Goal: Transaction & Acquisition: Subscribe to service/newsletter

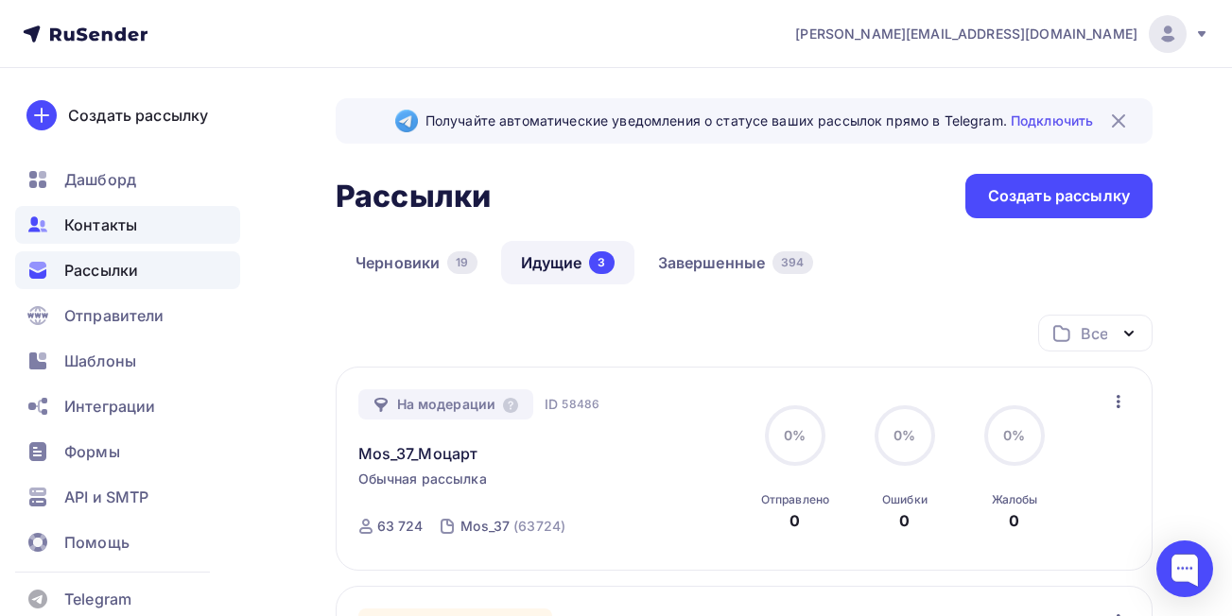
click at [118, 217] on span "Контакты" at bounding box center [100, 225] width 73 height 23
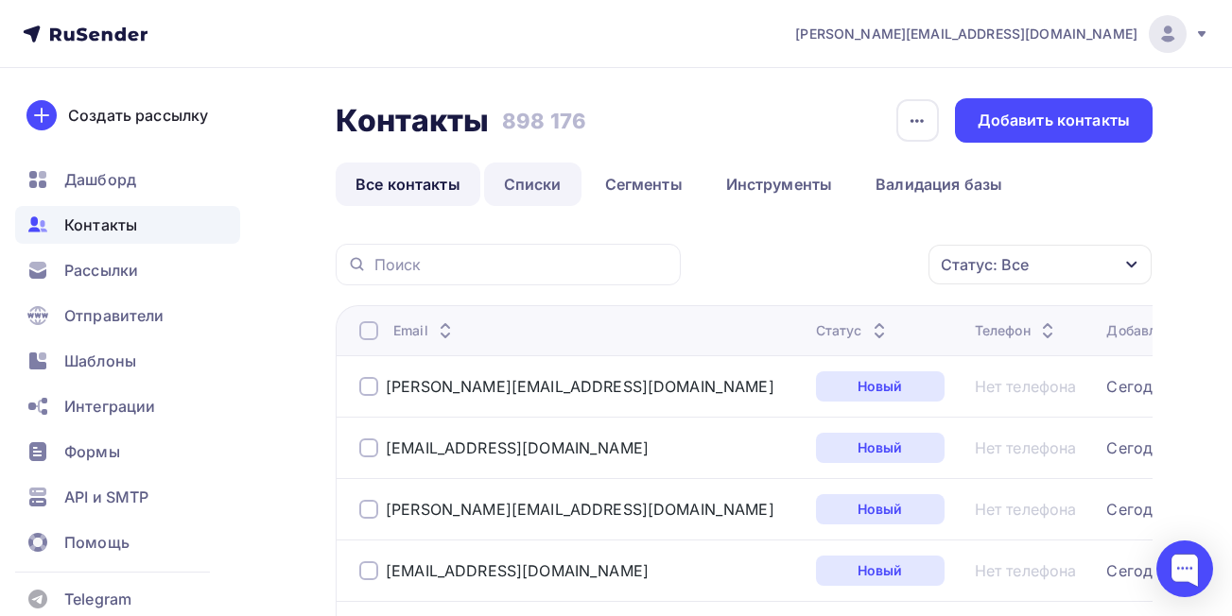
click at [523, 185] on link "Списки" at bounding box center [532, 184] width 97 height 43
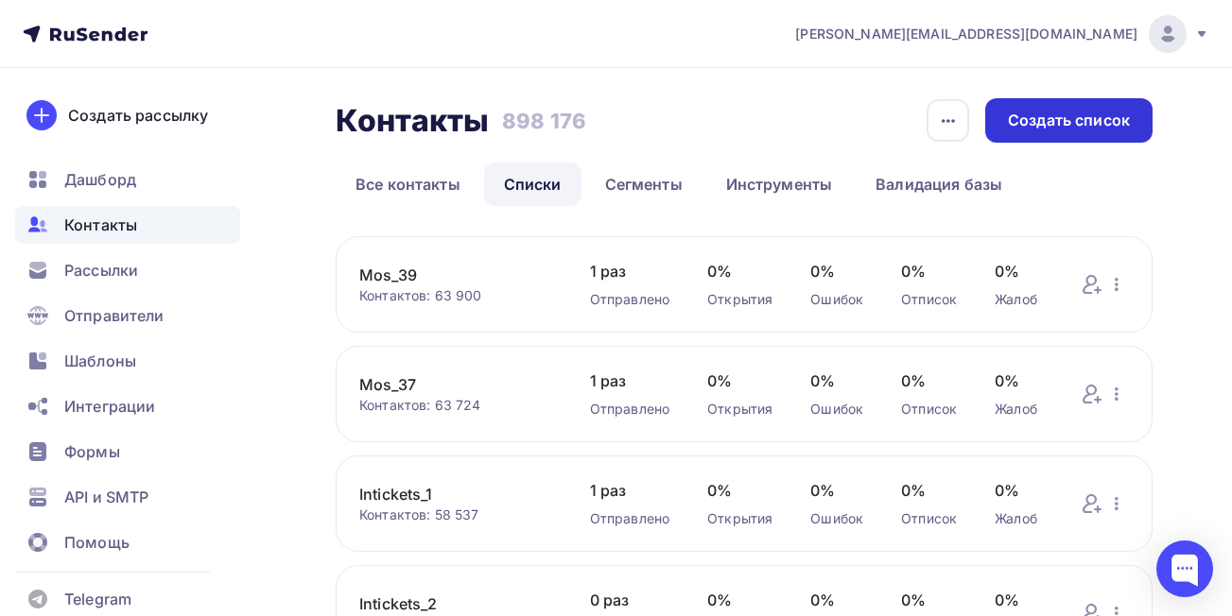
click at [1068, 117] on div "Создать список" at bounding box center [1069, 121] width 122 height 22
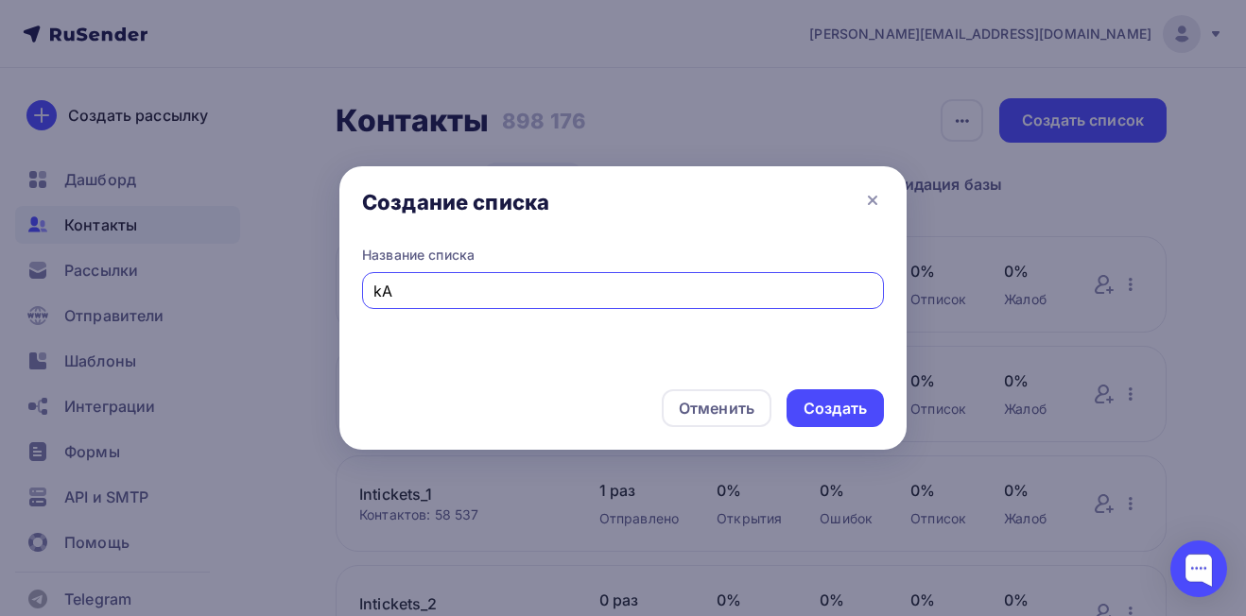
type input "k"
type input "Kai_gold_[DATE]"
click at [845, 406] on div "Создать" at bounding box center [835, 409] width 63 height 22
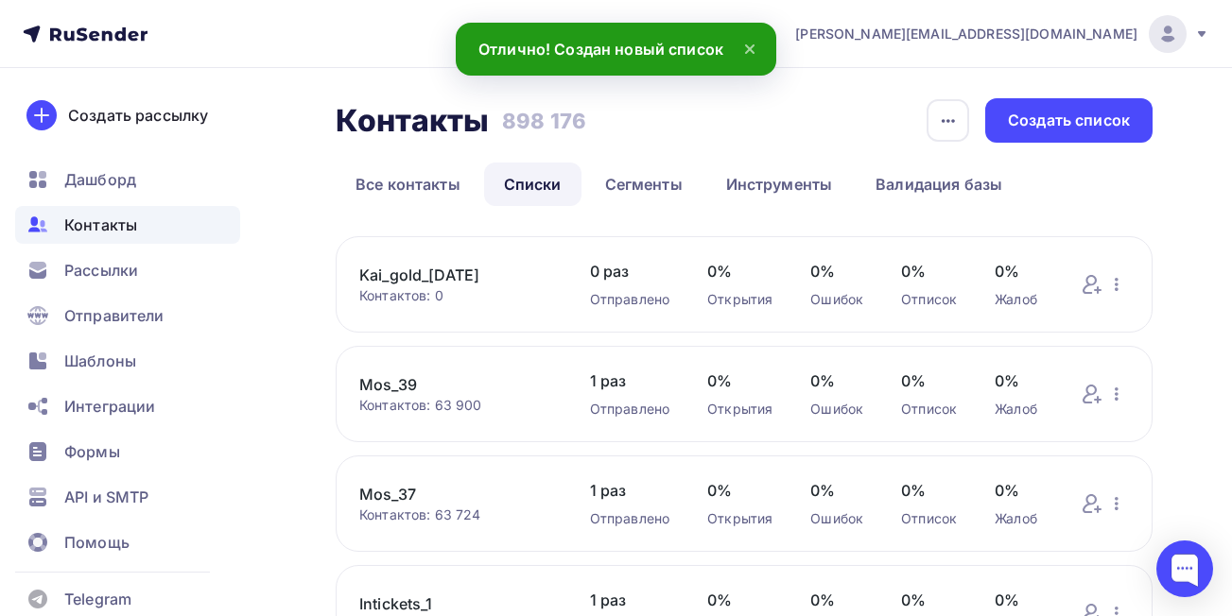
click at [386, 272] on link "Kai_gold_[DATE]" at bounding box center [455, 275] width 193 height 23
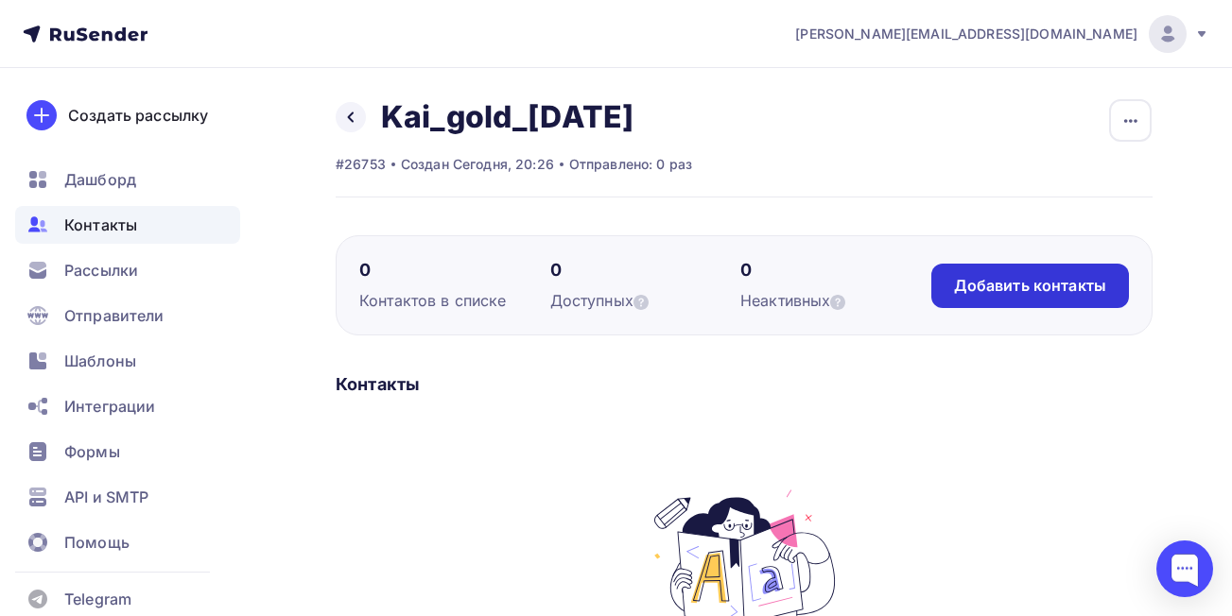
click at [992, 280] on div "Добавить контакты" at bounding box center [1030, 286] width 152 height 22
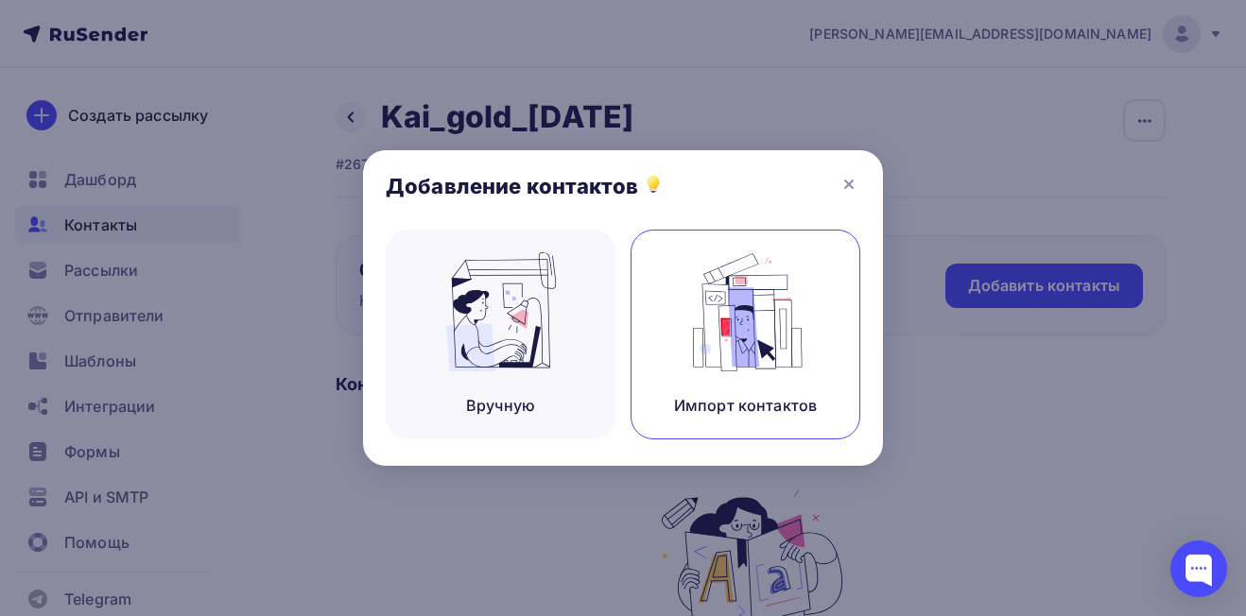
click at [757, 307] on img at bounding box center [746, 311] width 127 height 119
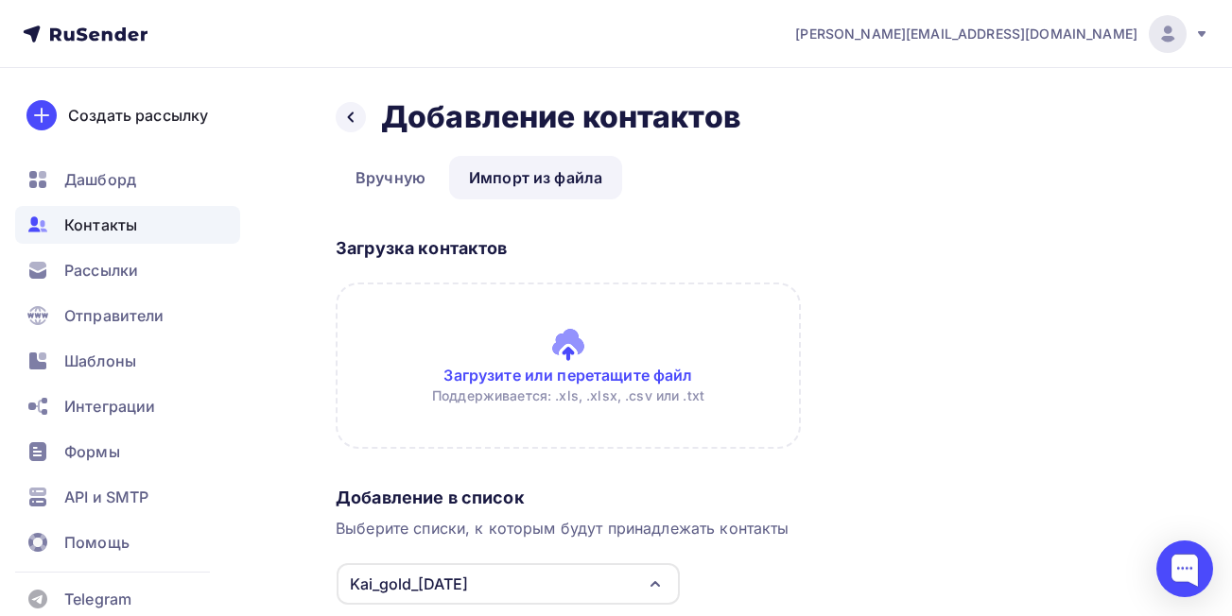
click at [661, 372] on input "file" at bounding box center [568, 366] width 465 height 166
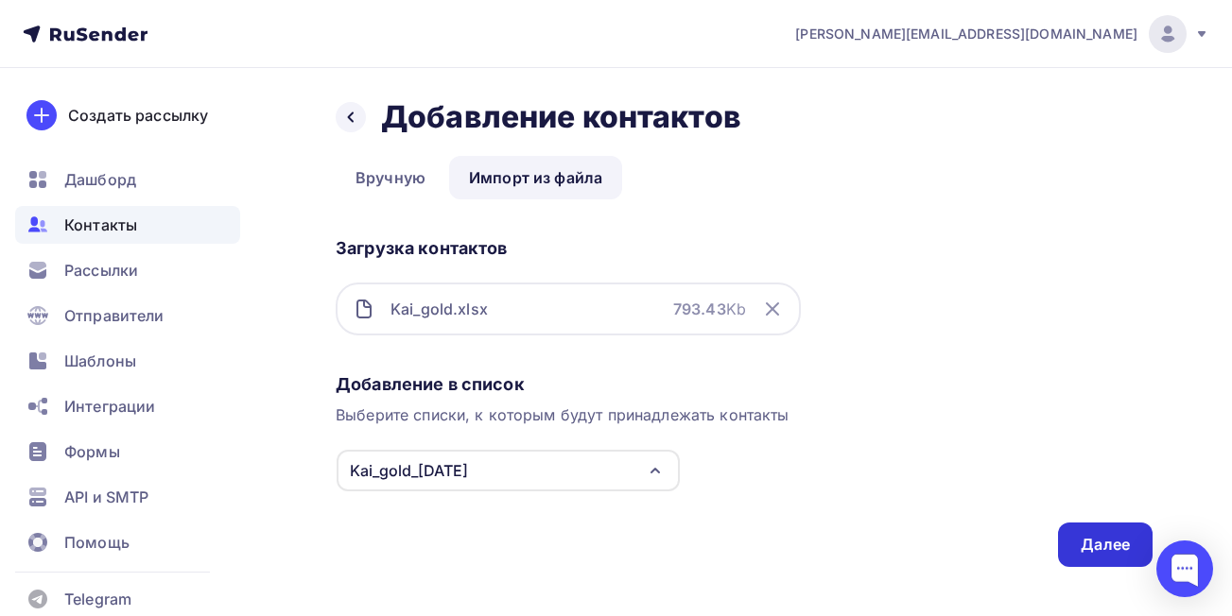
click at [1090, 543] on div "Далее" at bounding box center [1105, 545] width 49 height 22
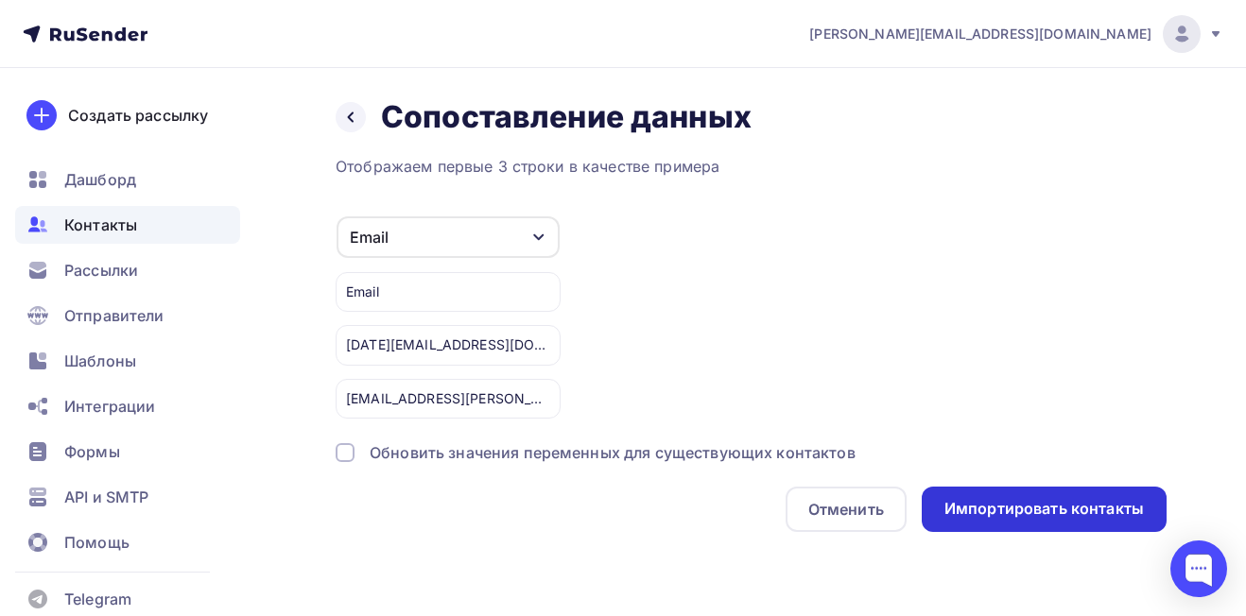
click at [1012, 504] on div "Импортировать контакты" at bounding box center [1043, 509] width 199 height 22
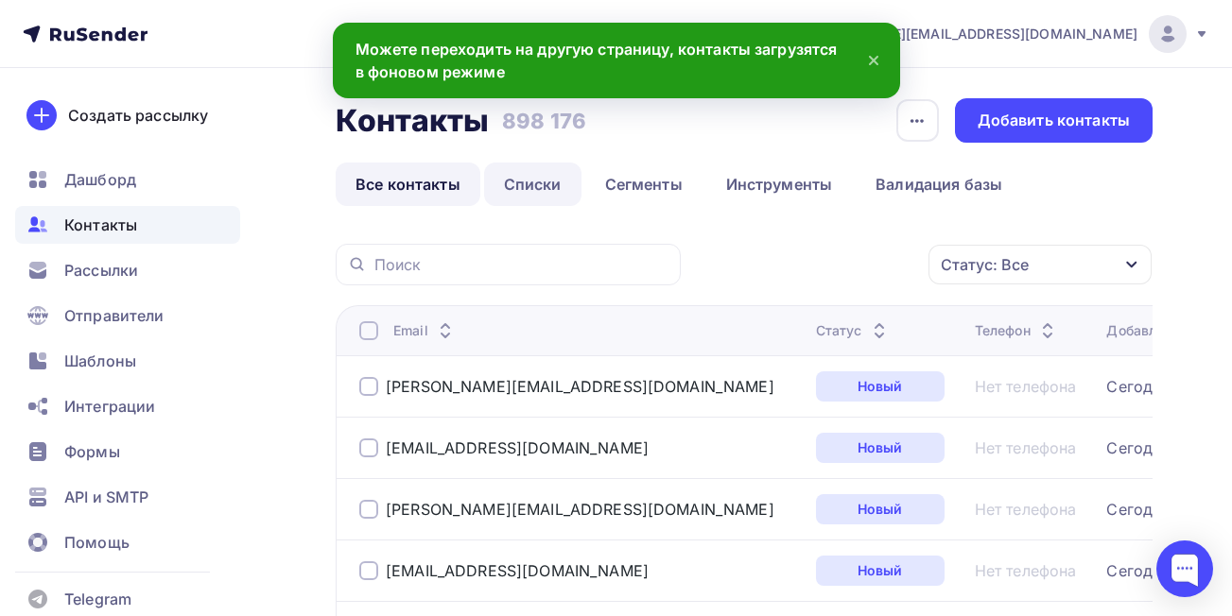
click at [524, 186] on link "Списки" at bounding box center [532, 184] width 97 height 43
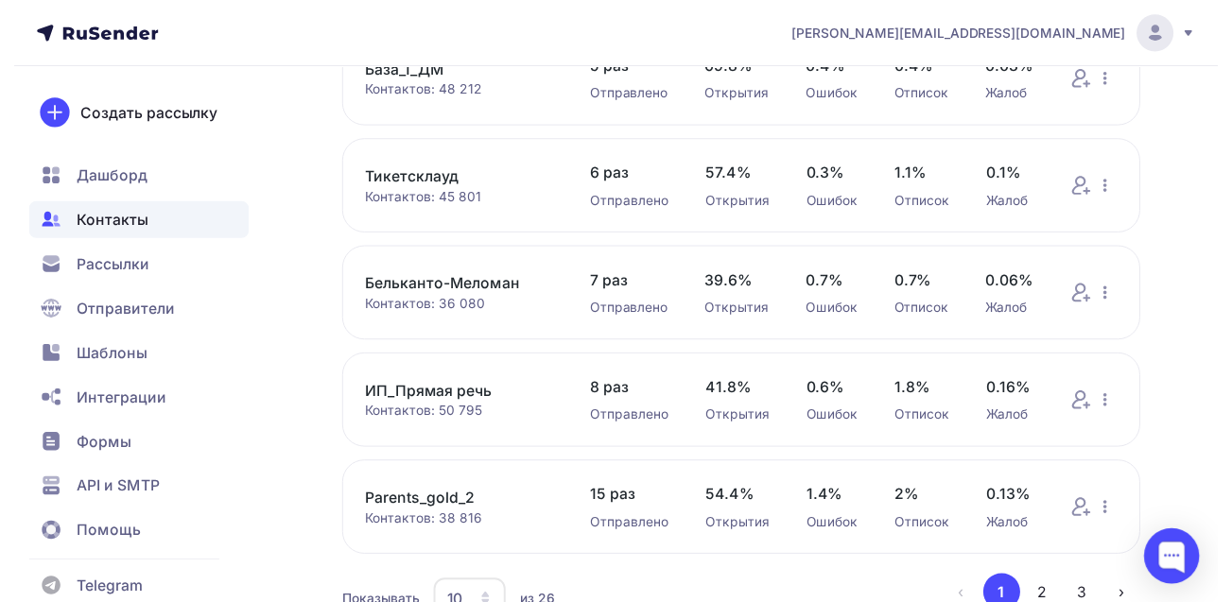
scroll to position [850, 0]
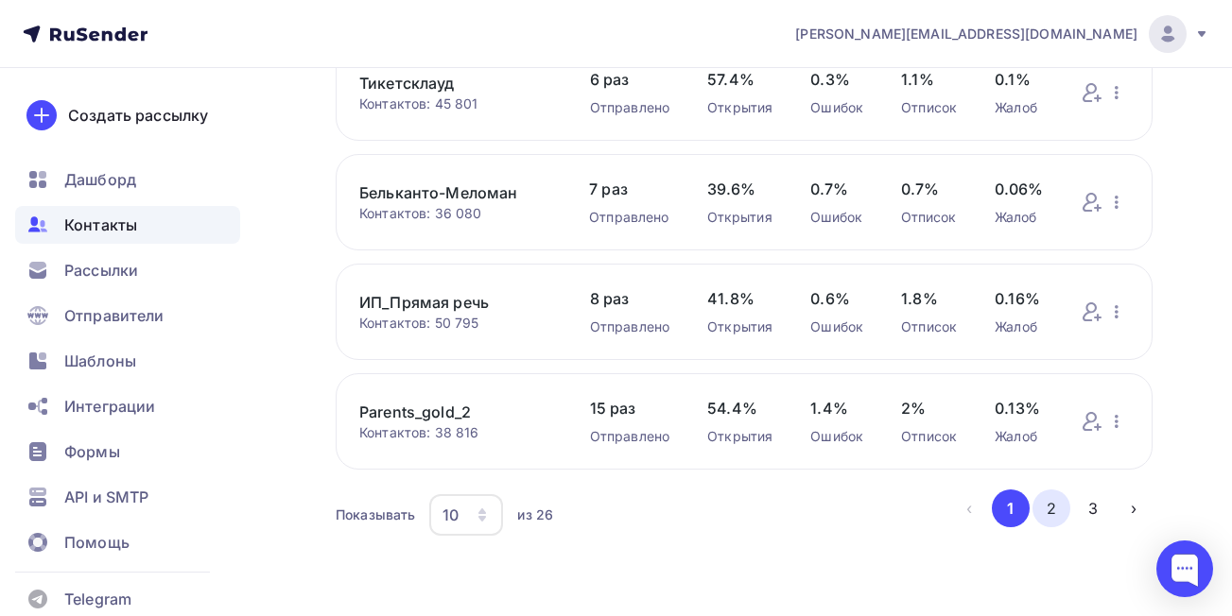
click at [1052, 510] on button "2" at bounding box center [1051, 509] width 38 height 38
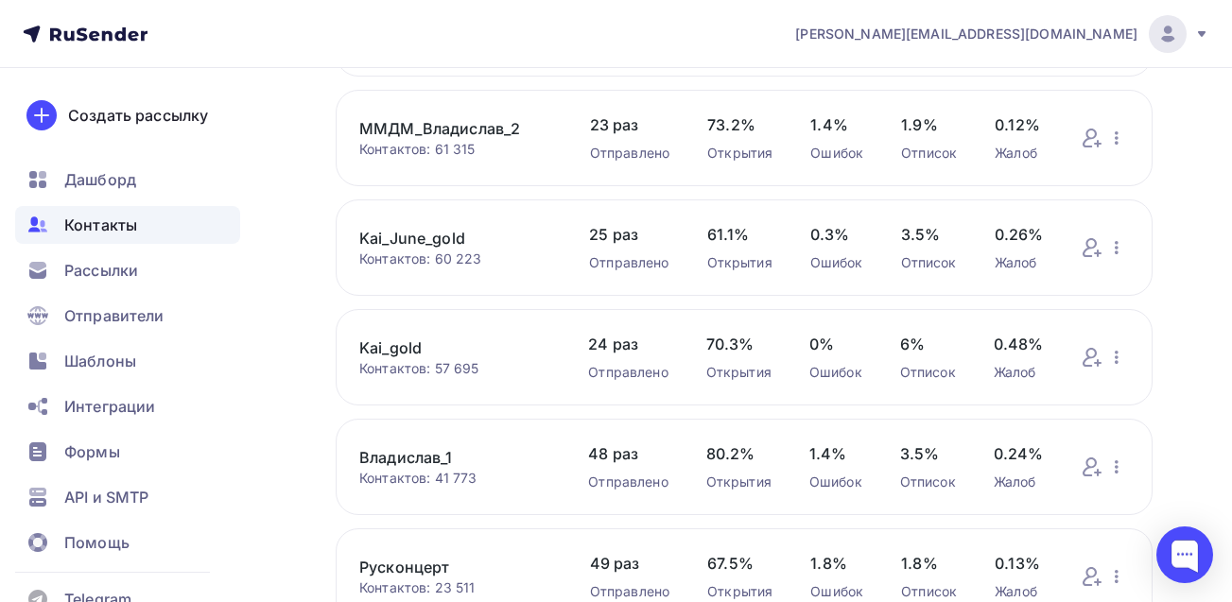
scroll to position [234, 0]
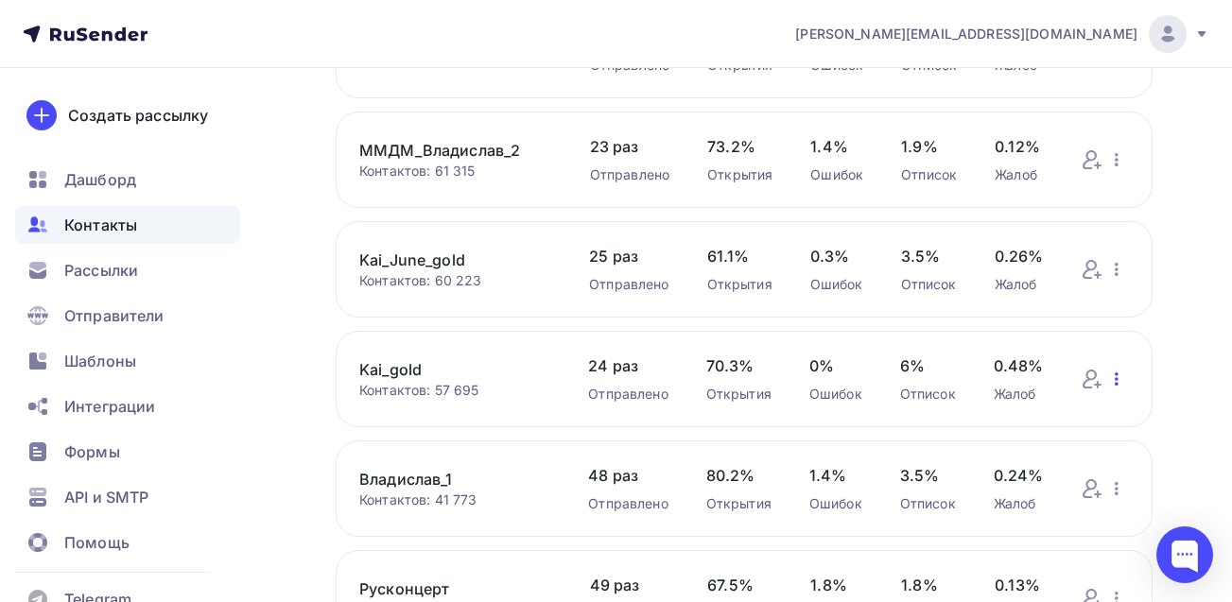
click at [1117, 382] on icon "button" at bounding box center [1116, 379] width 23 height 23
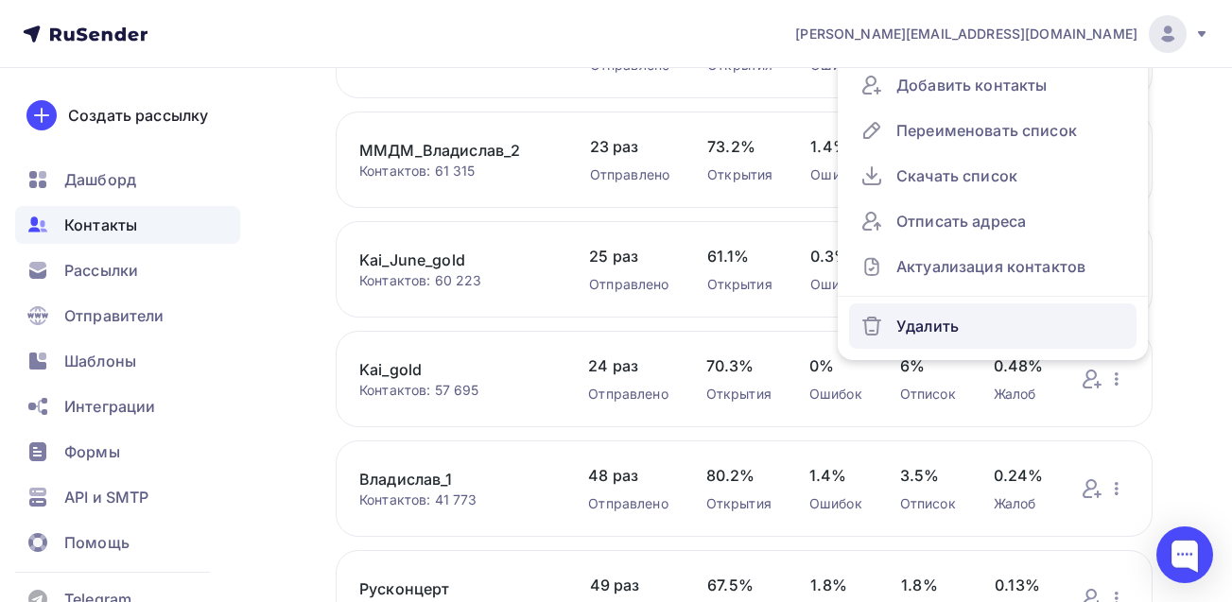
click at [949, 331] on div "Удалить" at bounding box center [992, 326] width 265 height 30
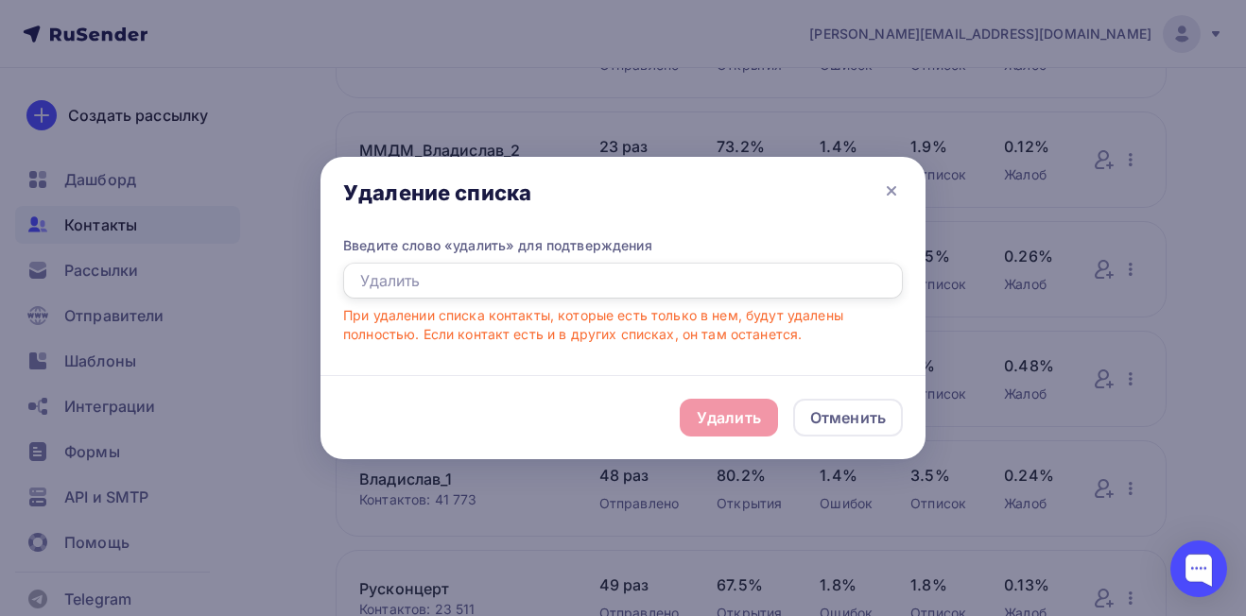
click at [621, 285] on input "text" at bounding box center [623, 281] width 560 height 36
type input "удалить"
click at [707, 415] on div "Удалить" at bounding box center [729, 417] width 64 height 23
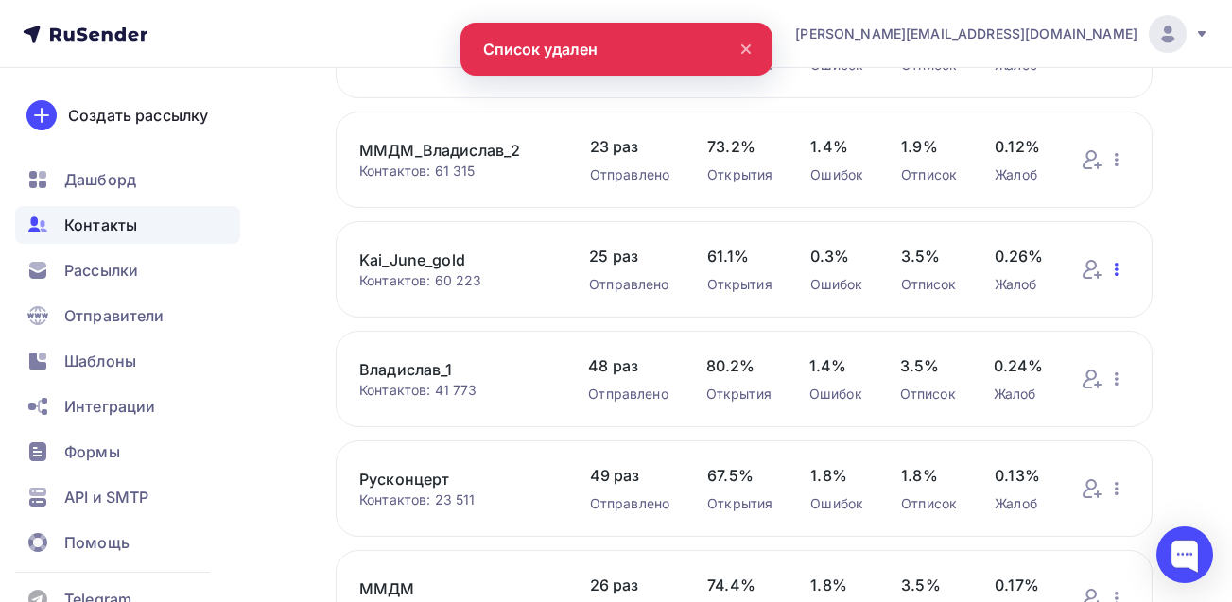
click at [1119, 271] on icon "button" at bounding box center [1116, 269] width 23 height 23
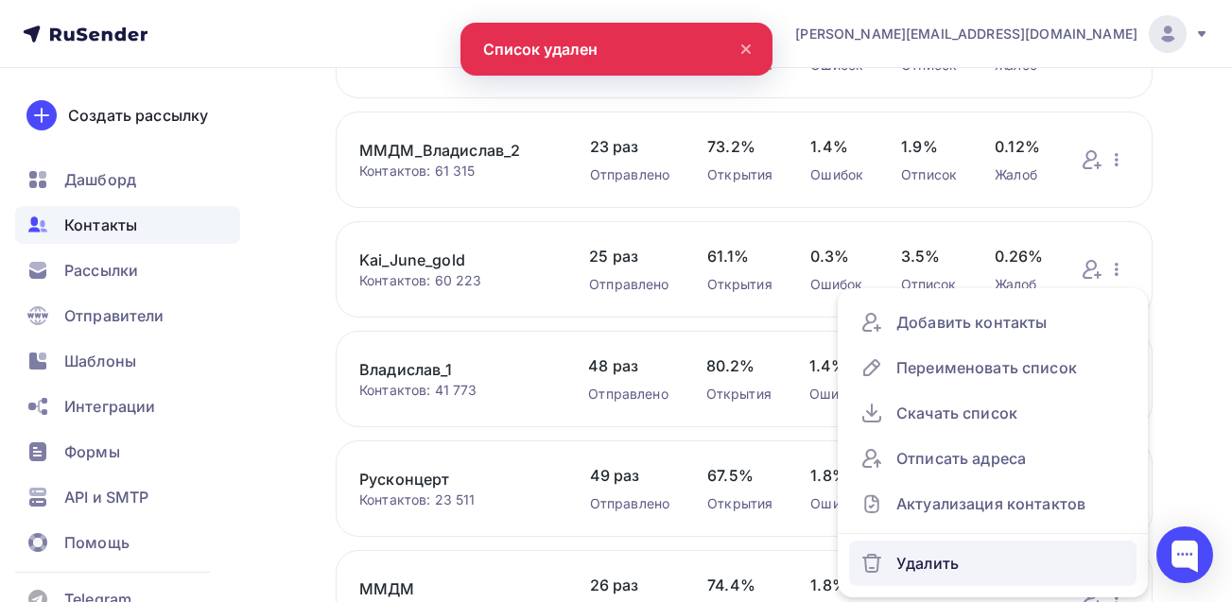
click at [943, 563] on div "Удалить" at bounding box center [992, 563] width 265 height 30
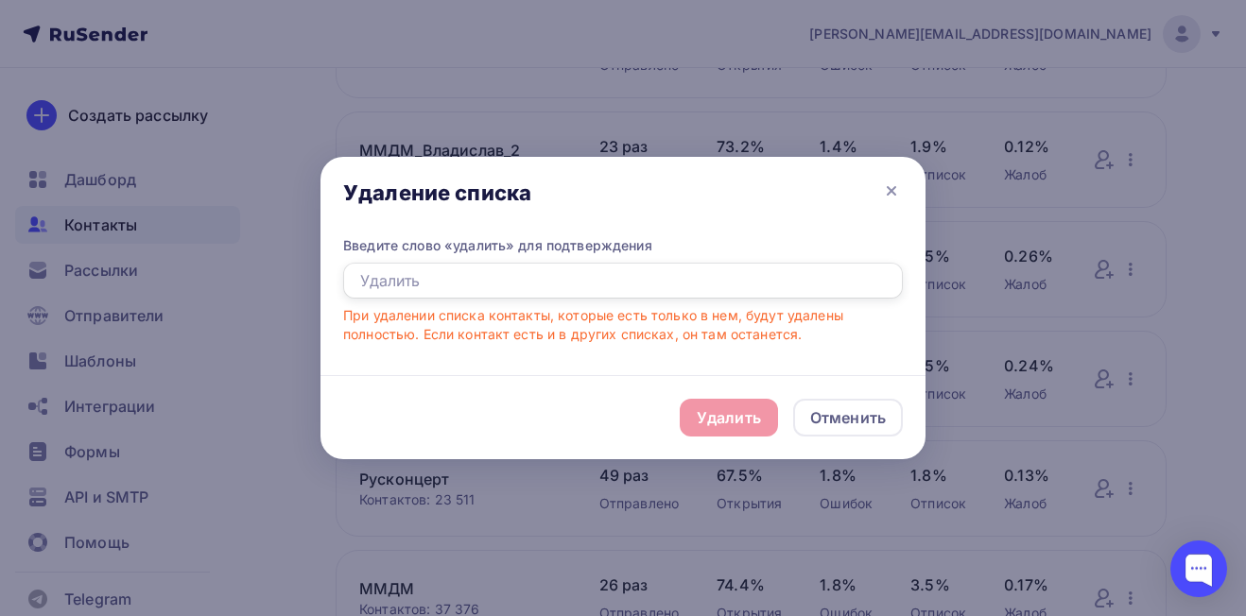
click at [466, 285] on input "text" at bounding box center [623, 281] width 560 height 36
type input "удалить"
click at [716, 420] on div "Удалить" at bounding box center [729, 417] width 64 height 23
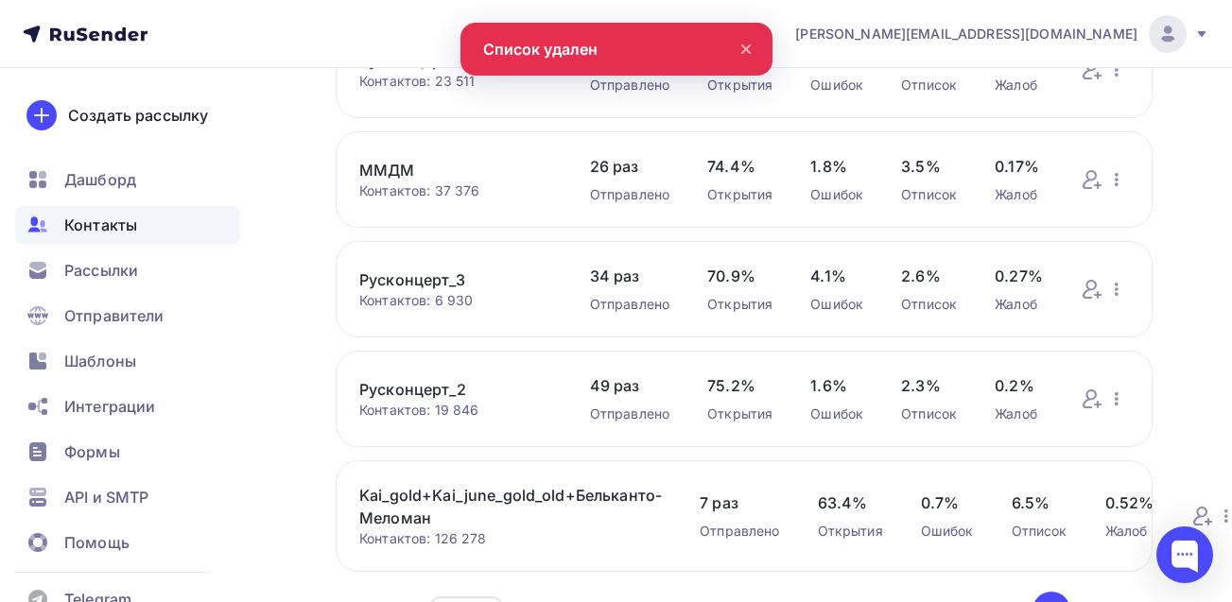
scroll to position [660, 0]
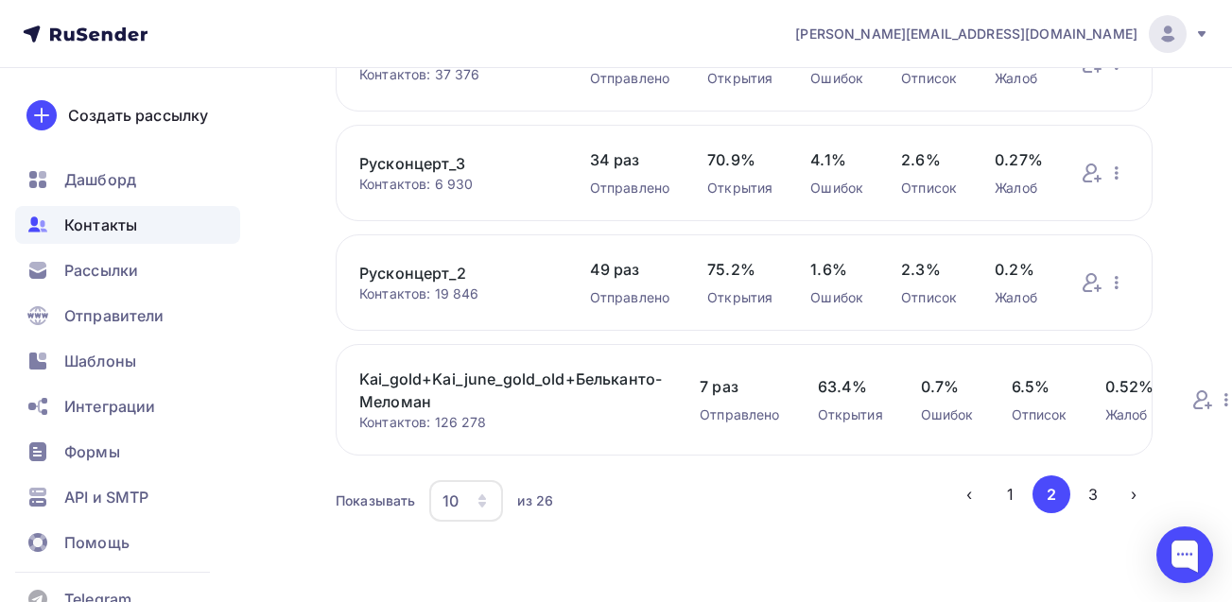
click at [383, 378] on link "Kai_gold+Kai_june_gold_old+Бельканто-Меломан" at bounding box center [510, 390] width 303 height 45
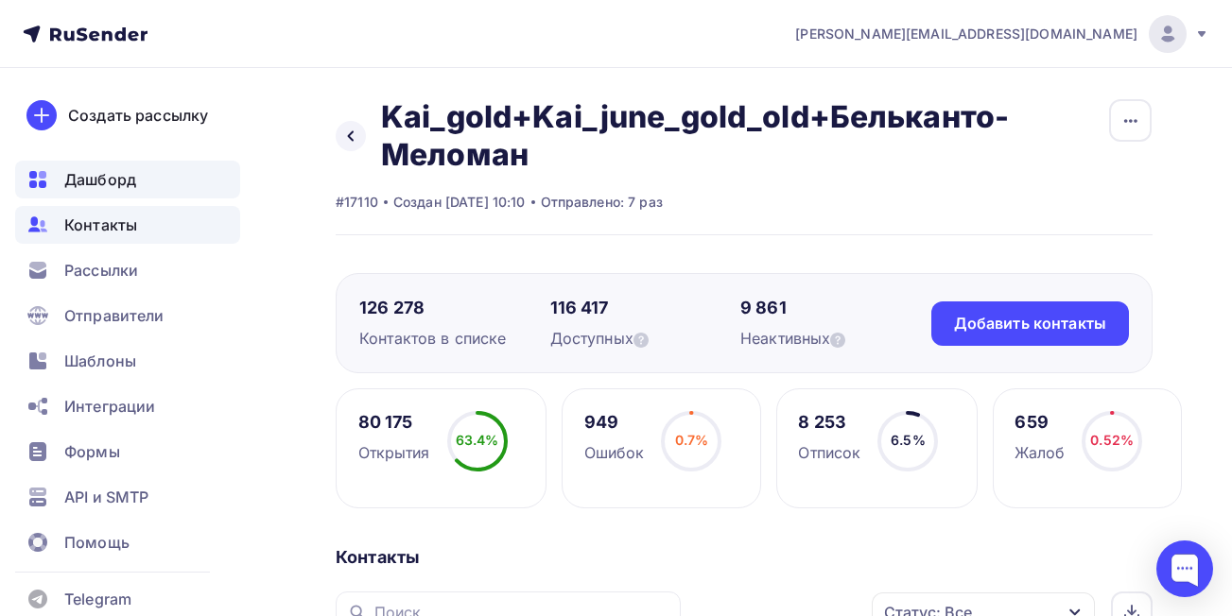
click at [84, 182] on span "Дашборд" at bounding box center [100, 179] width 72 height 23
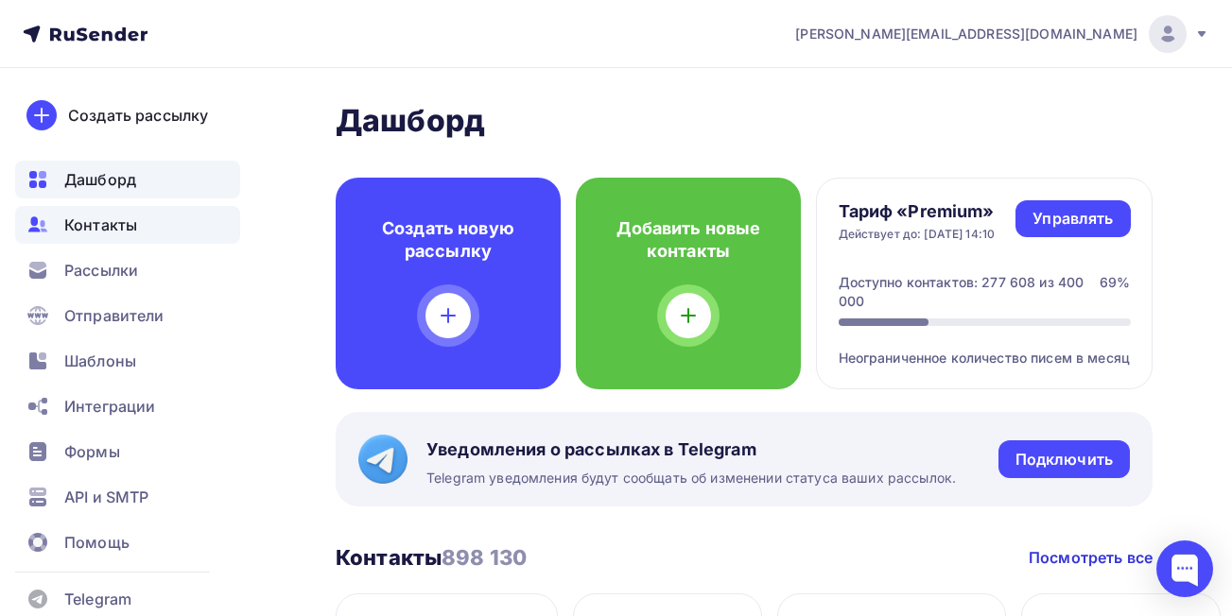
click at [97, 230] on span "Контакты" at bounding box center [100, 225] width 73 height 23
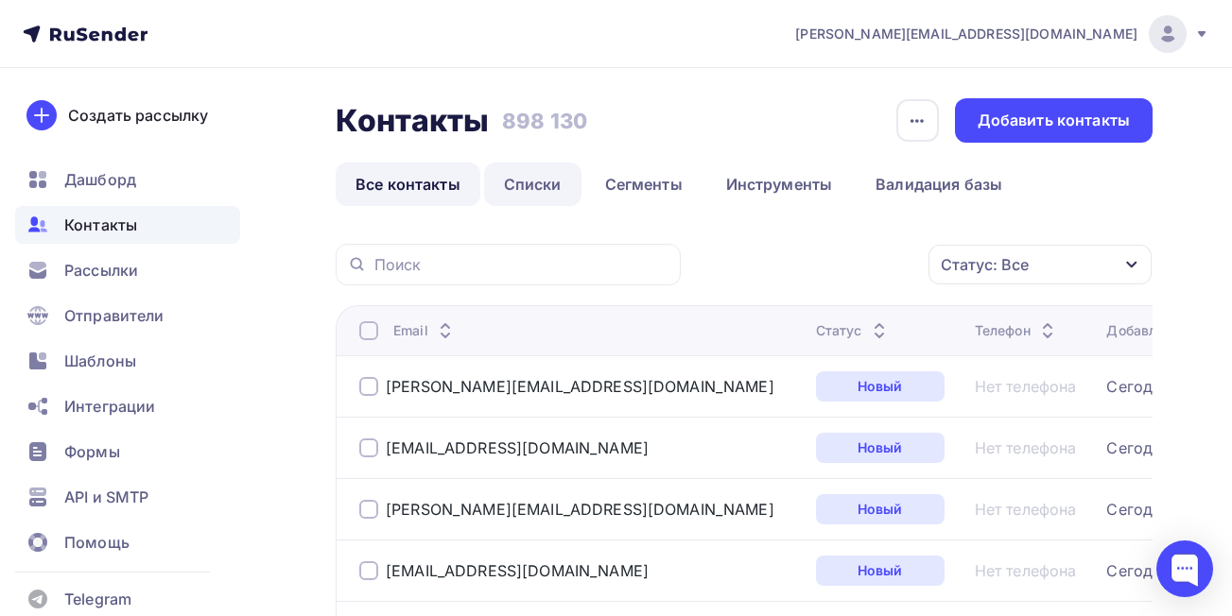
click at [537, 186] on link "Списки" at bounding box center [532, 184] width 97 height 43
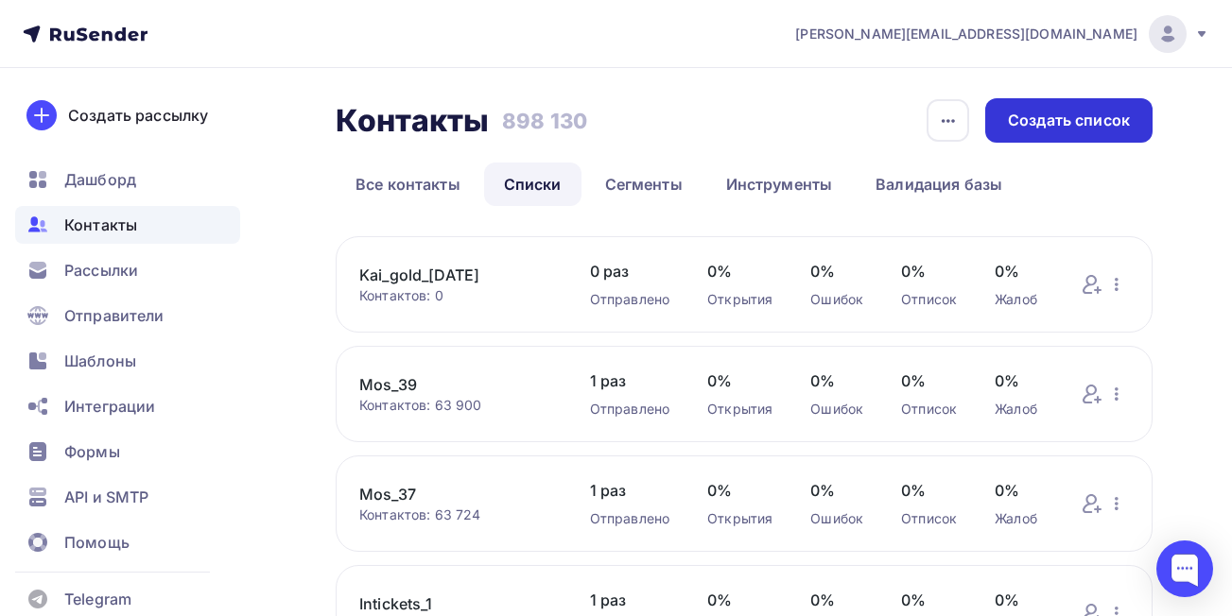
click at [1121, 115] on div "Создать список" at bounding box center [1069, 121] width 122 height 22
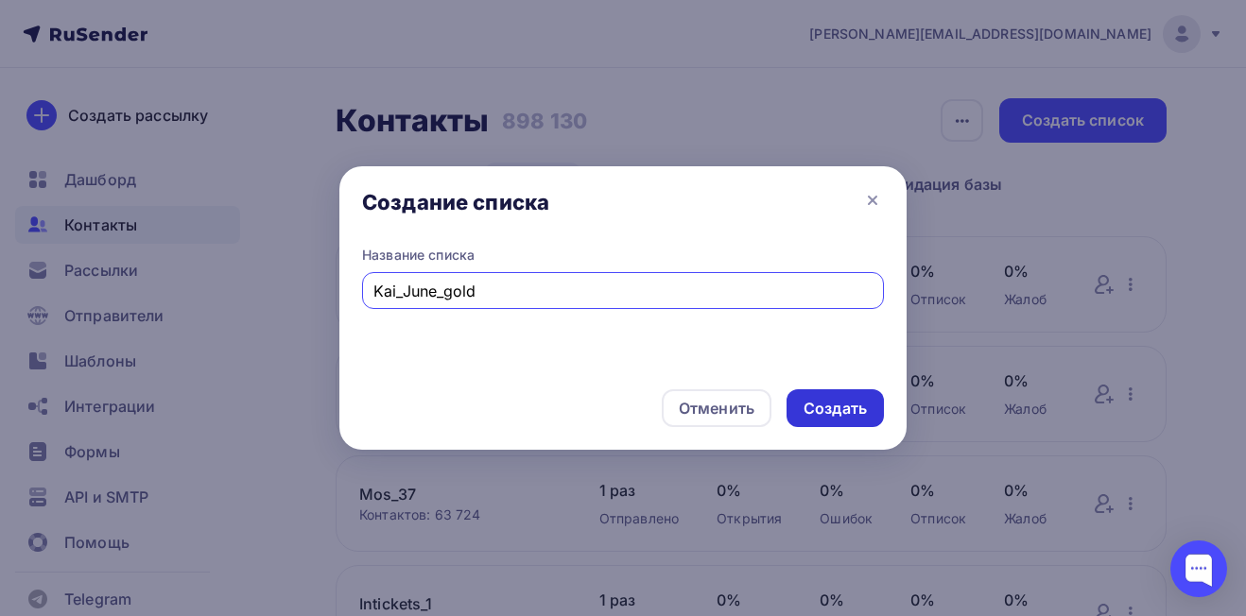
type input "Kai_June_gold"
click at [806, 412] on div "Создать" at bounding box center [835, 409] width 63 height 22
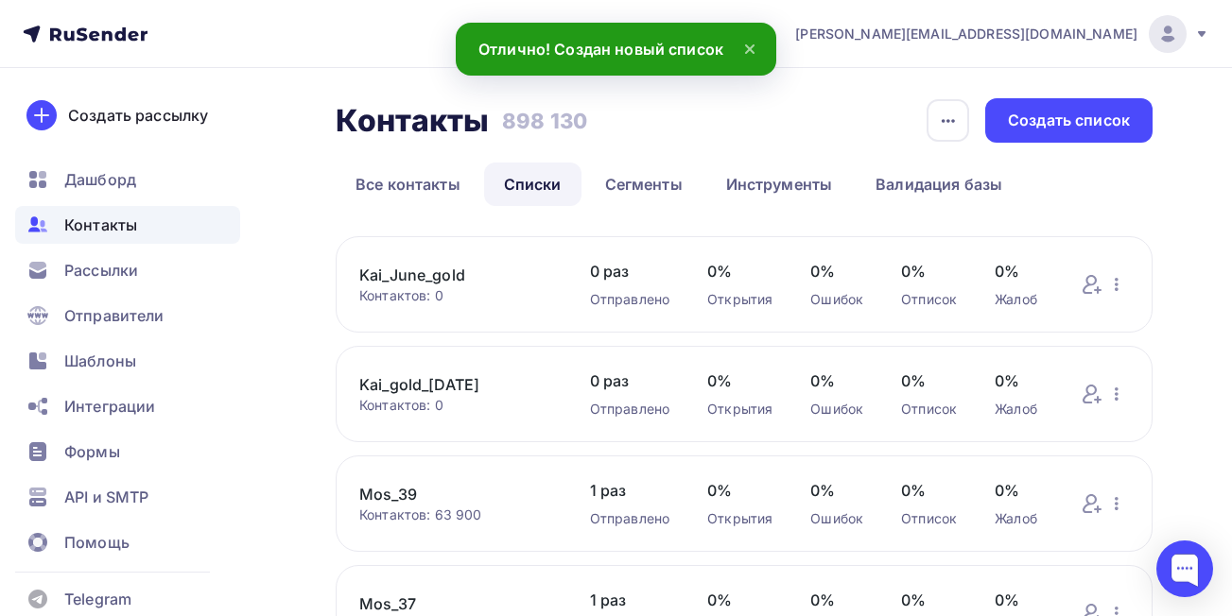
click at [437, 376] on link "Kai_gold_[DATE]" at bounding box center [455, 384] width 193 height 23
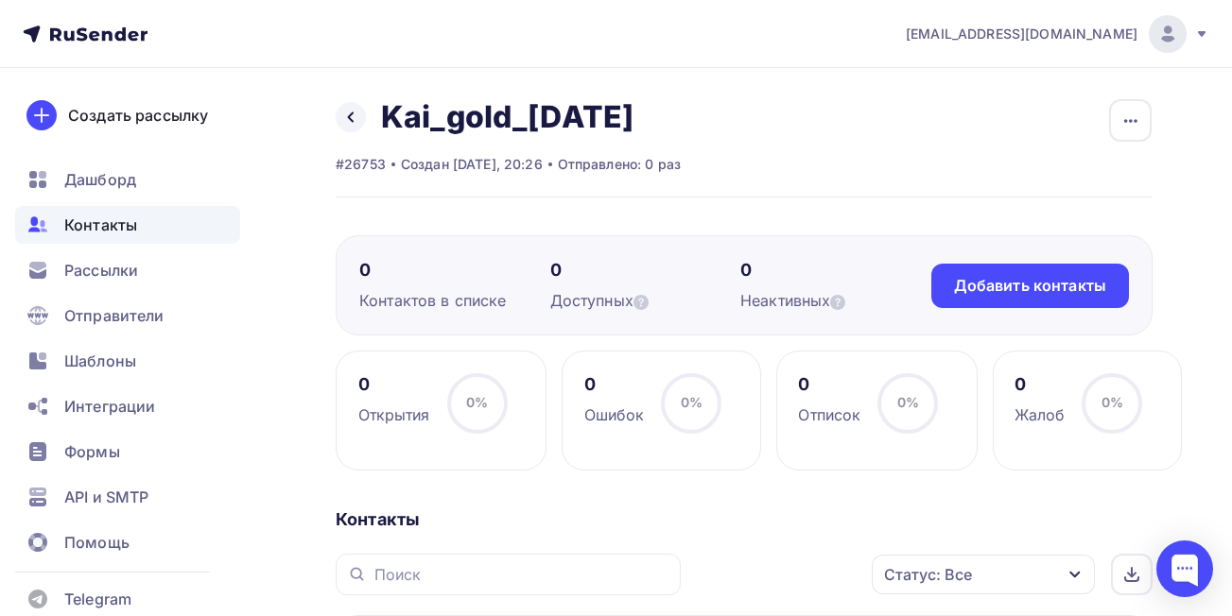
click at [94, 219] on span "Контакты" at bounding box center [100, 225] width 73 height 23
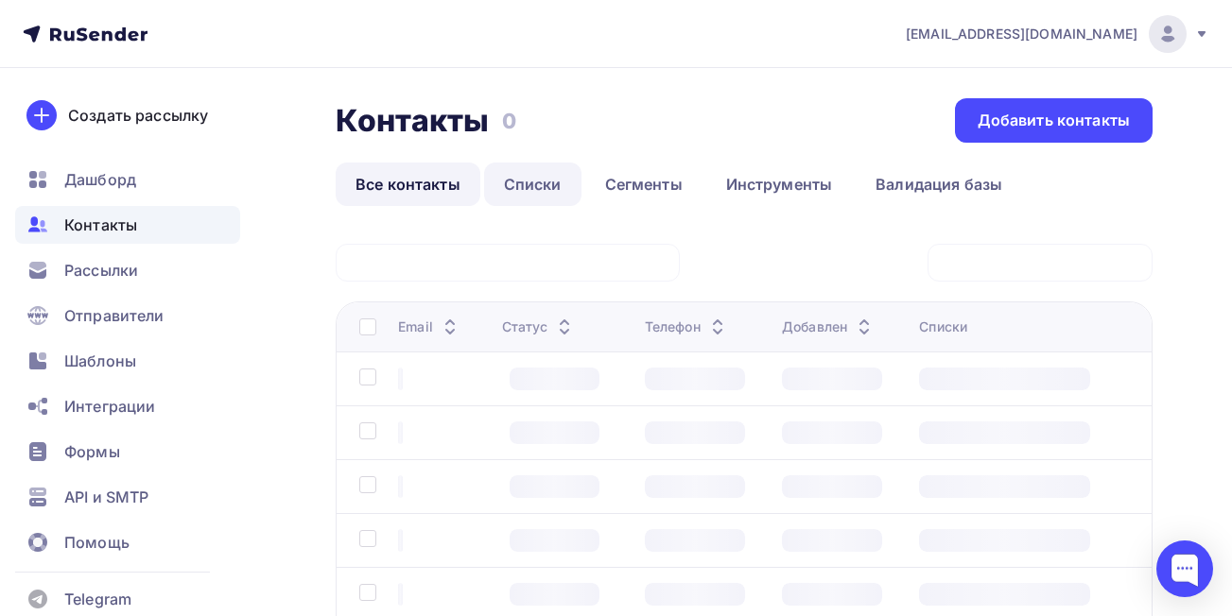
click at [514, 182] on link "Списки" at bounding box center [532, 184] width 97 height 43
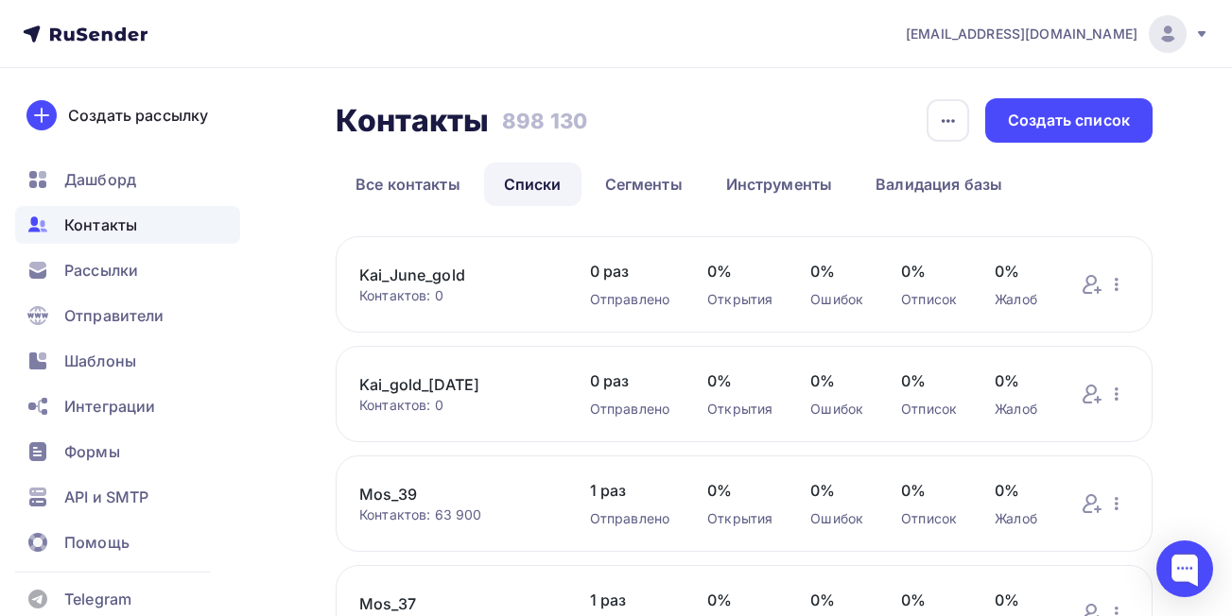
click at [474, 380] on link "Kai_gold_[DATE]" at bounding box center [455, 384] width 193 height 23
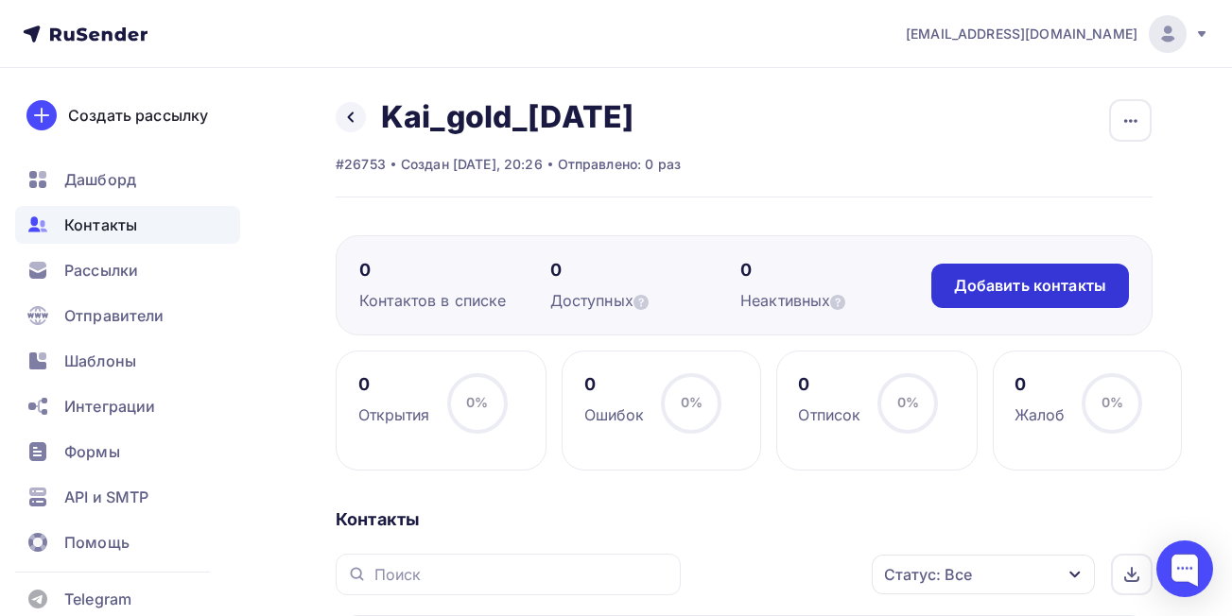
click at [971, 278] on div "Добавить контакты" at bounding box center [1030, 286] width 152 height 22
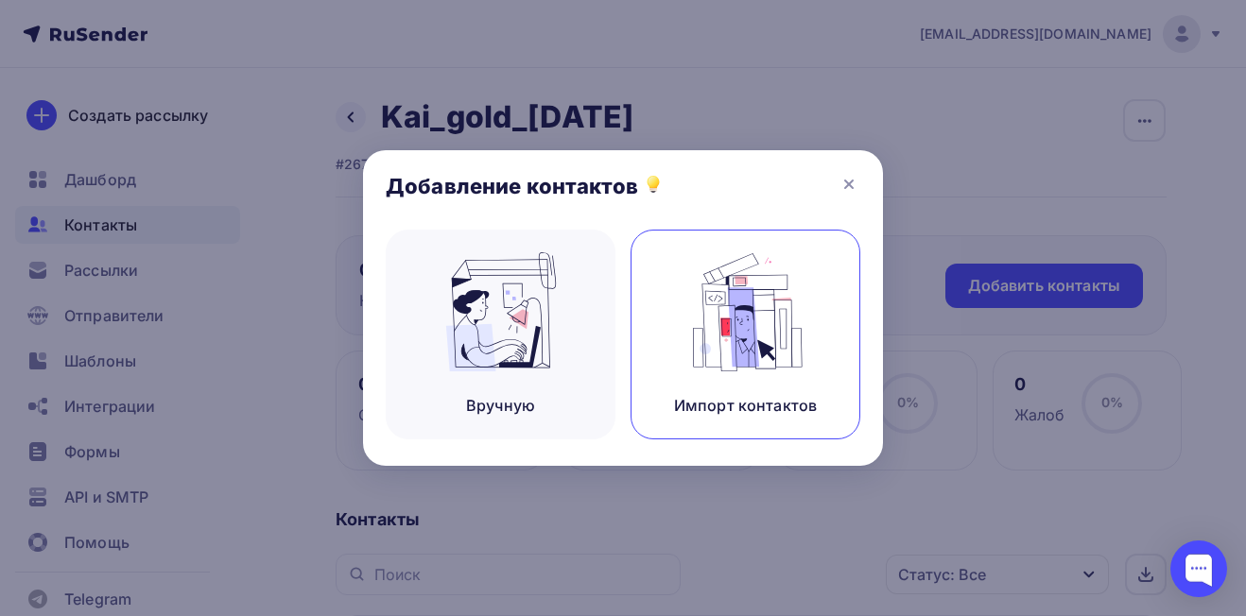
click at [784, 307] on img at bounding box center [746, 311] width 127 height 119
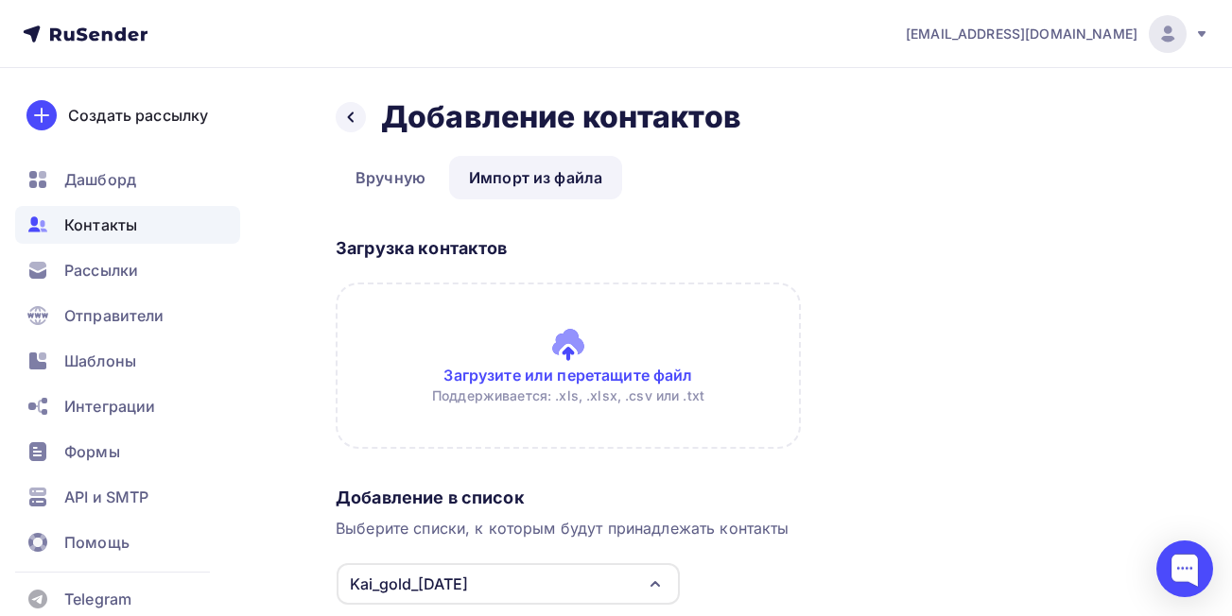
click at [547, 370] on input "file" at bounding box center [568, 366] width 465 height 166
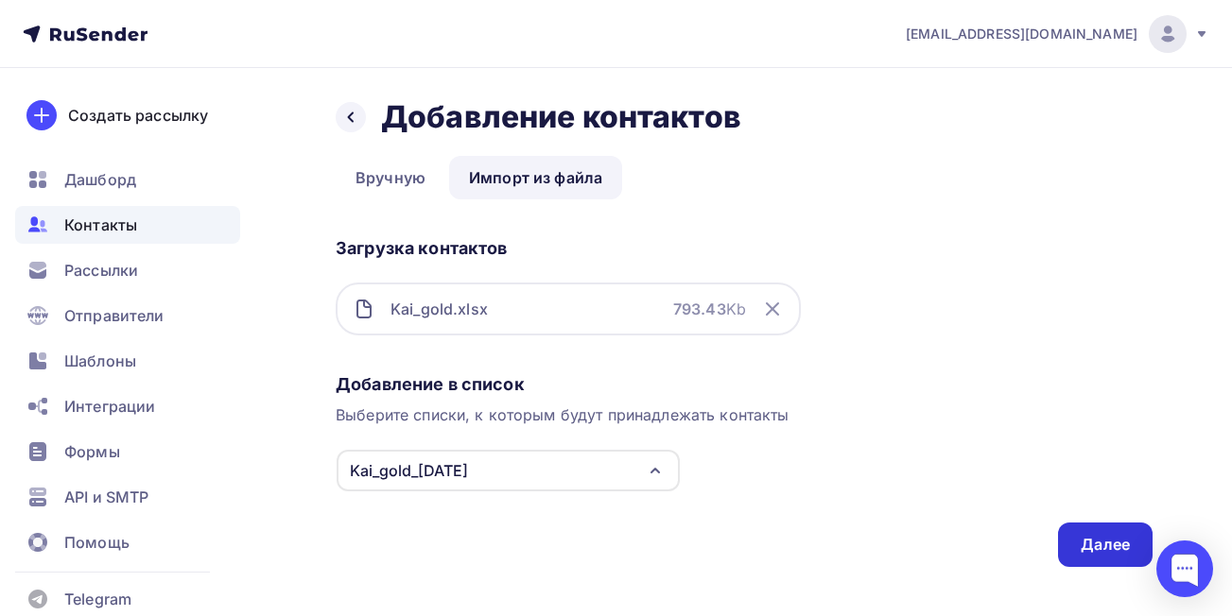
click at [1074, 545] on div "Далее" at bounding box center [1105, 545] width 95 height 44
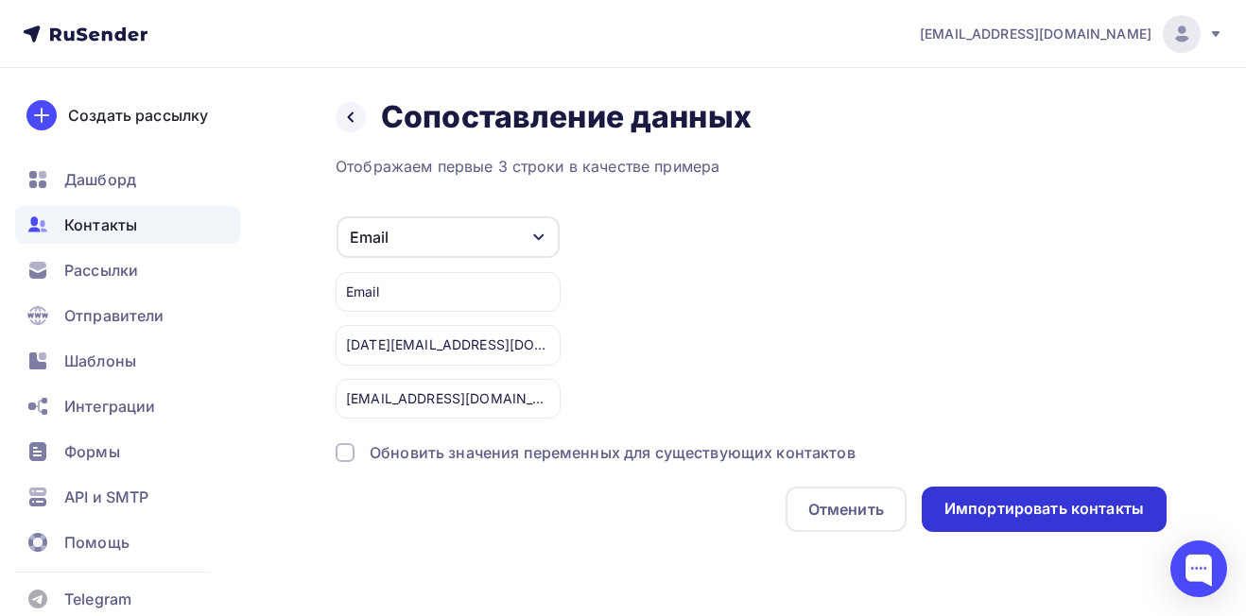
click at [1019, 514] on div "Импортировать контакты" at bounding box center [1043, 509] width 199 height 22
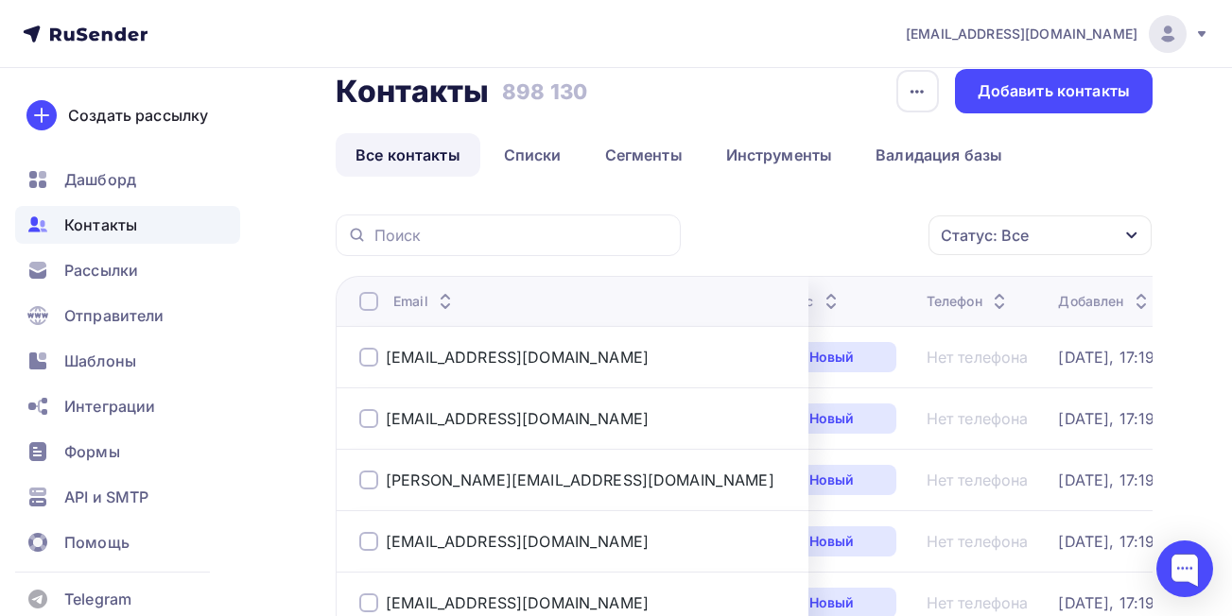
scroll to position [47, 0]
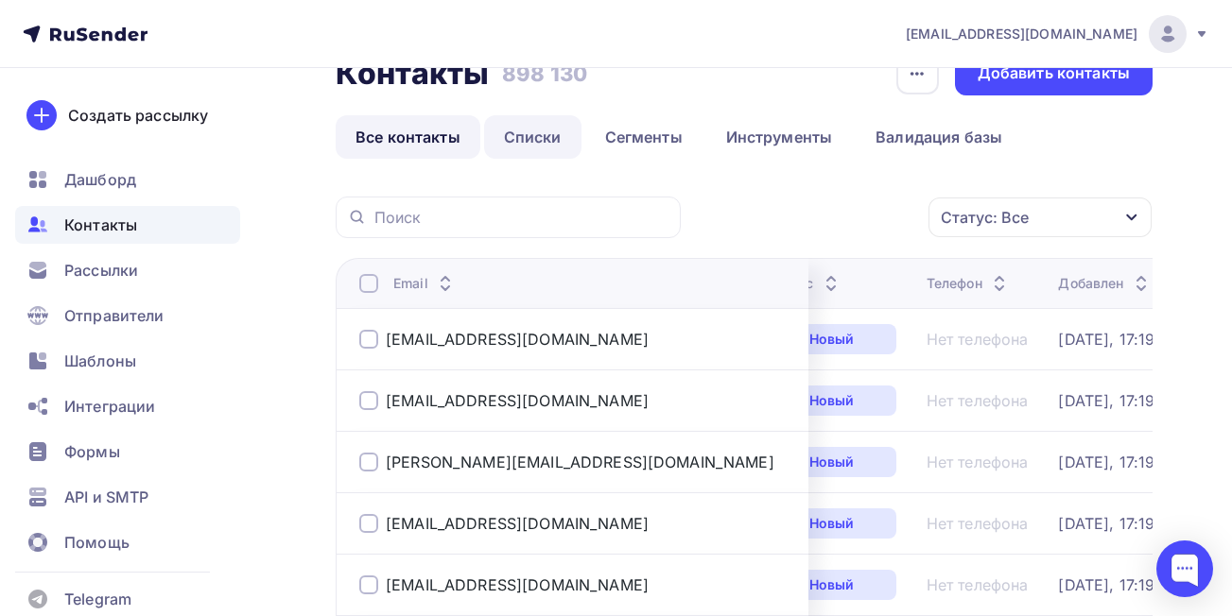
click at [522, 138] on link "Списки" at bounding box center [532, 136] width 97 height 43
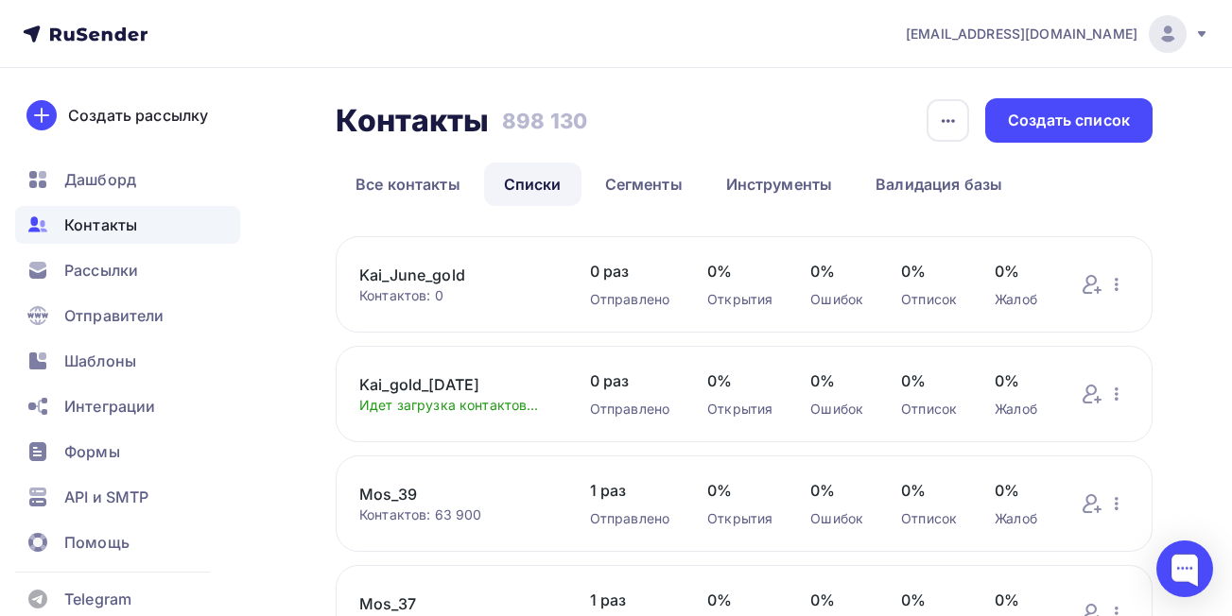
click at [442, 382] on link "Kai_gold_[DATE]" at bounding box center [455, 384] width 193 height 23
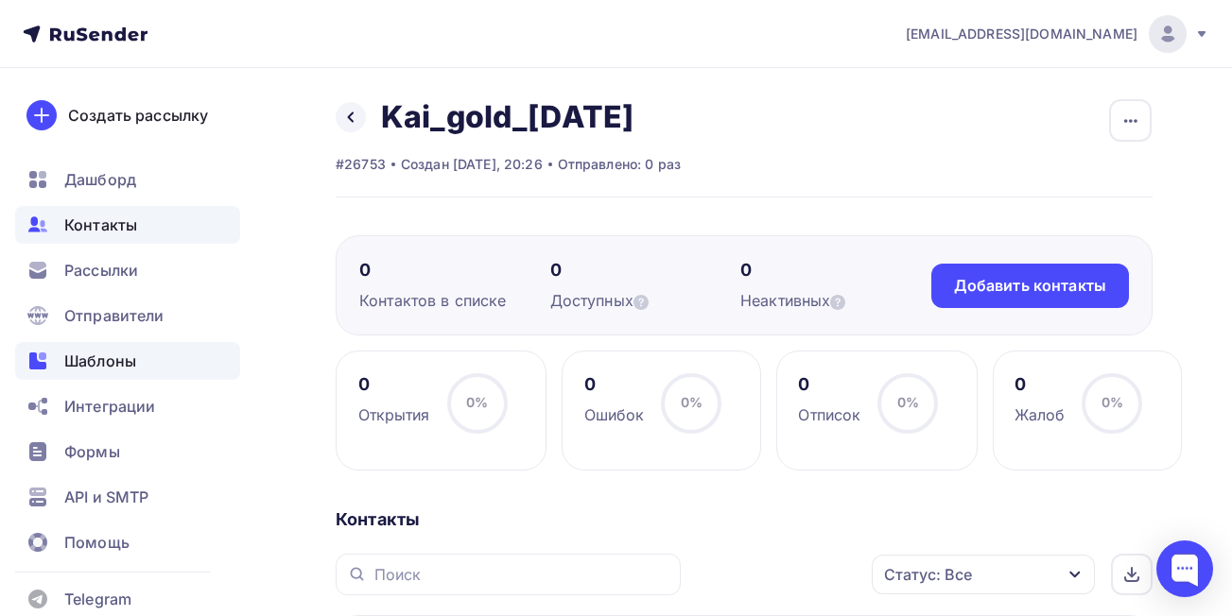
click at [84, 365] on span "Шаблоны" at bounding box center [100, 361] width 72 height 23
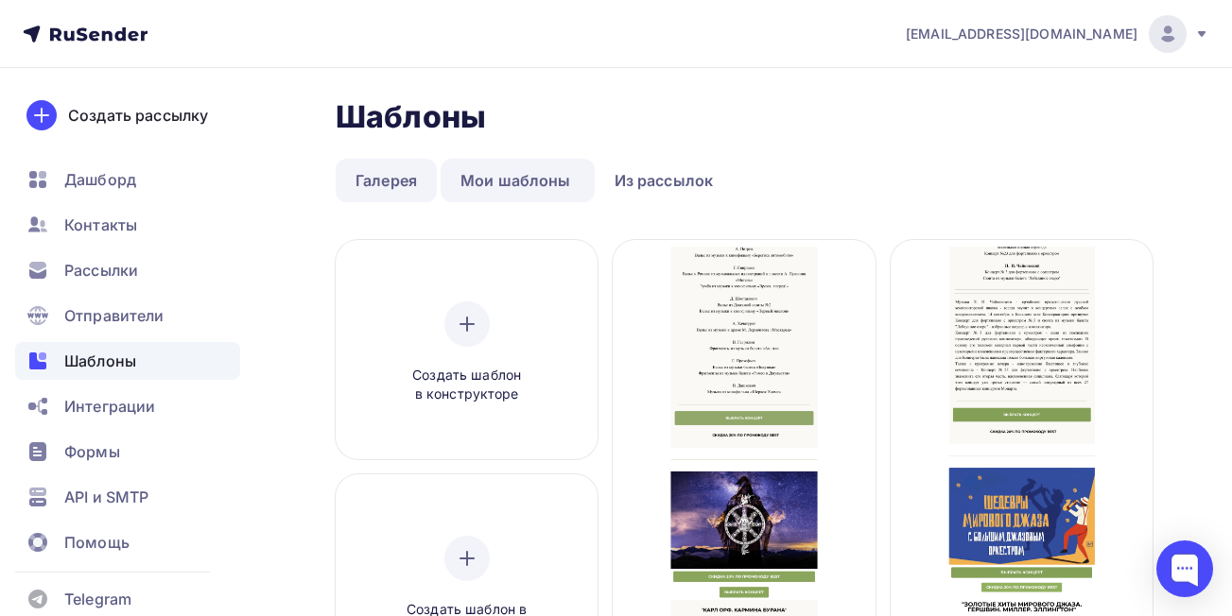
click at [372, 180] on link "Галерея" at bounding box center [386, 180] width 101 height 43
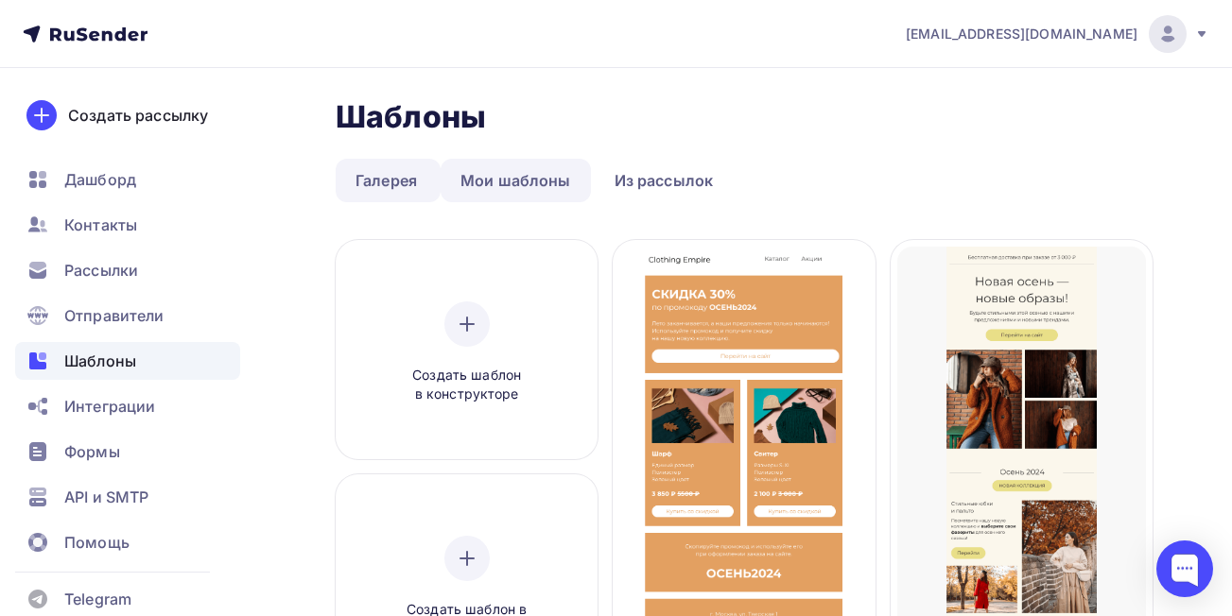
click at [517, 181] on link "Мои шаблоны" at bounding box center [516, 180] width 150 height 43
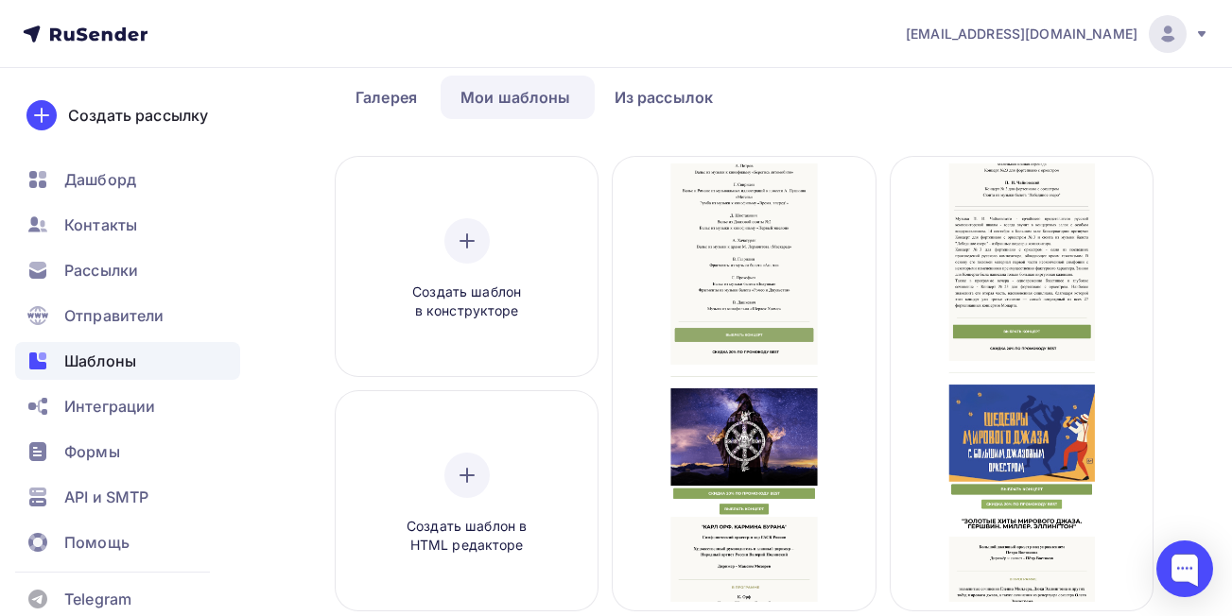
scroll to position [34, 0]
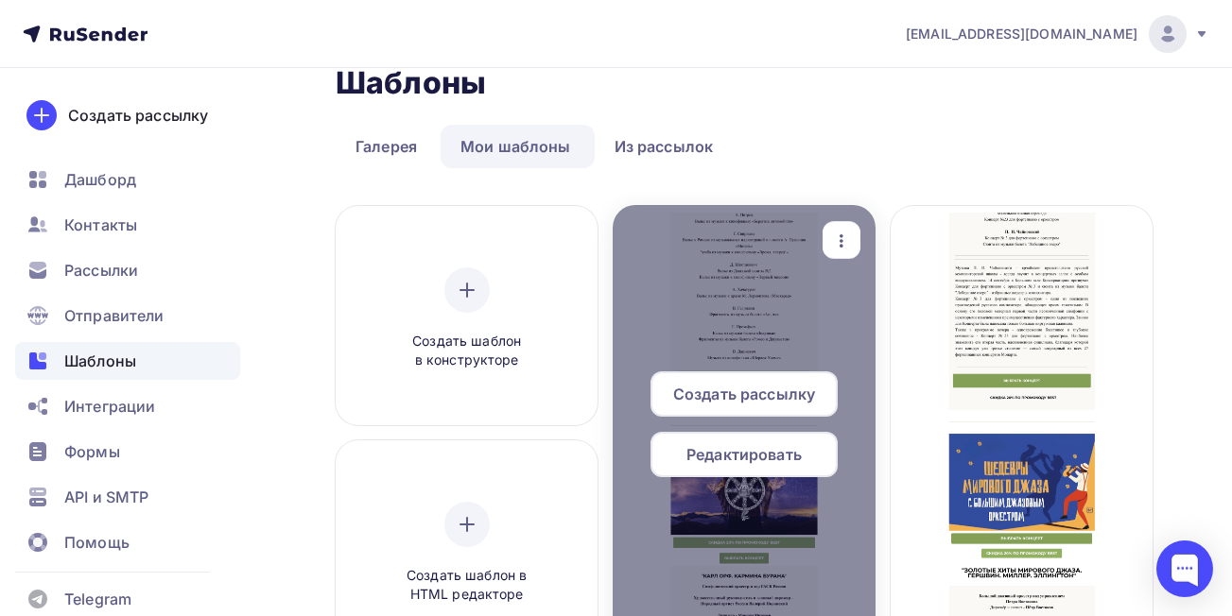
click at [832, 240] on icon "button" at bounding box center [841, 241] width 23 height 23
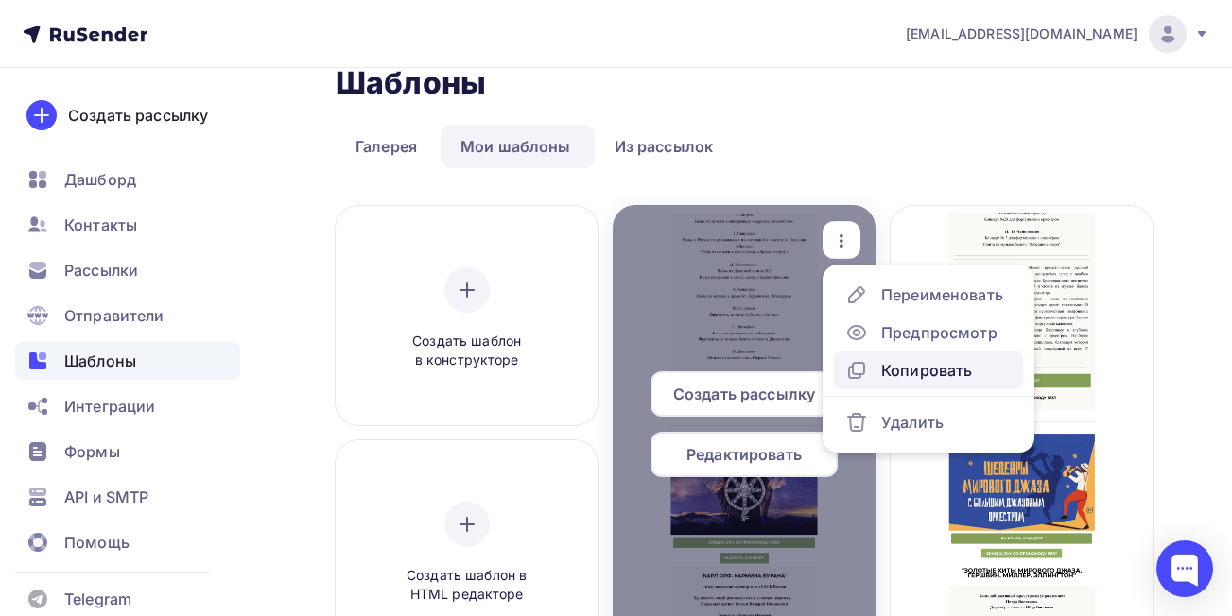
click at [910, 368] on div "Копировать" at bounding box center [926, 370] width 91 height 23
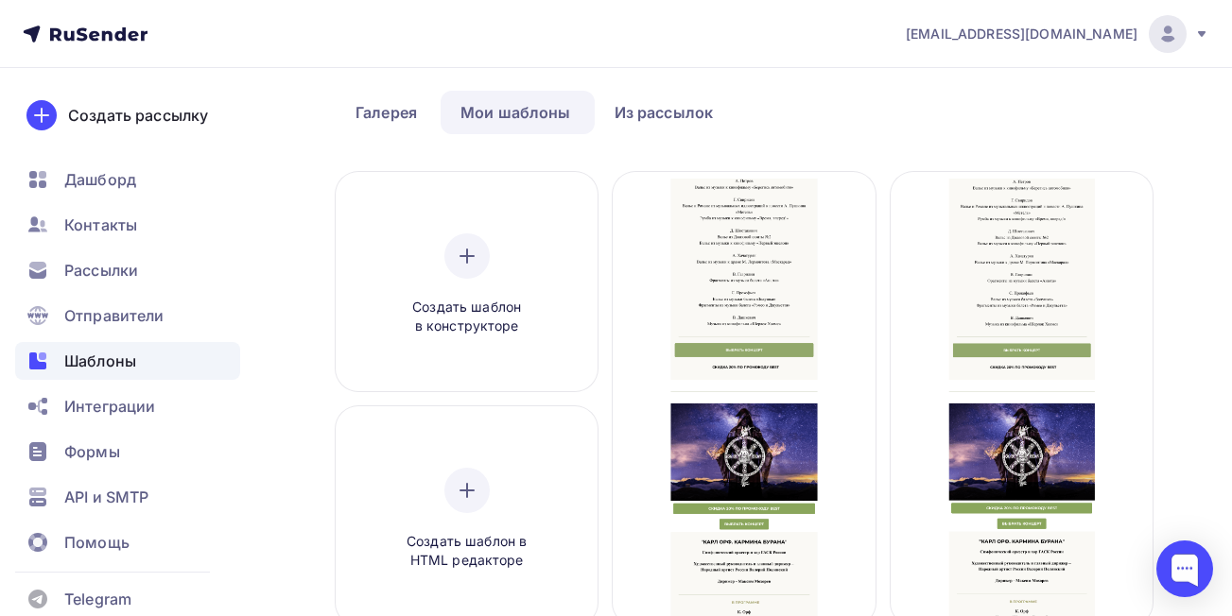
scroll to position [29, 0]
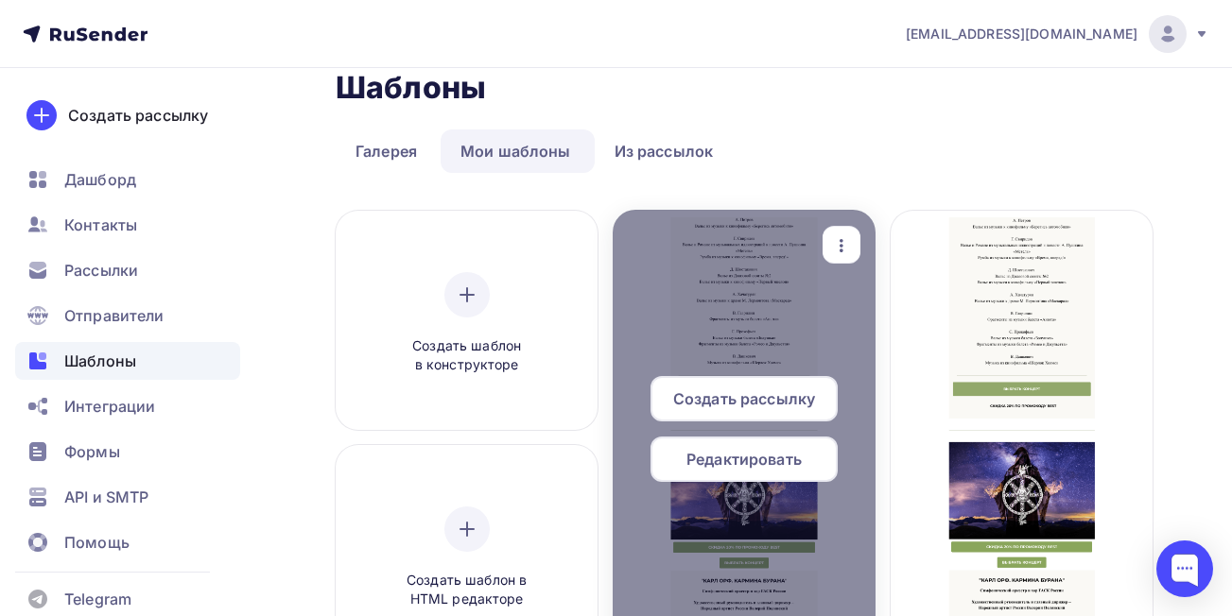
click at [835, 235] on icon "button" at bounding box center [841, 245] width 23 height 23
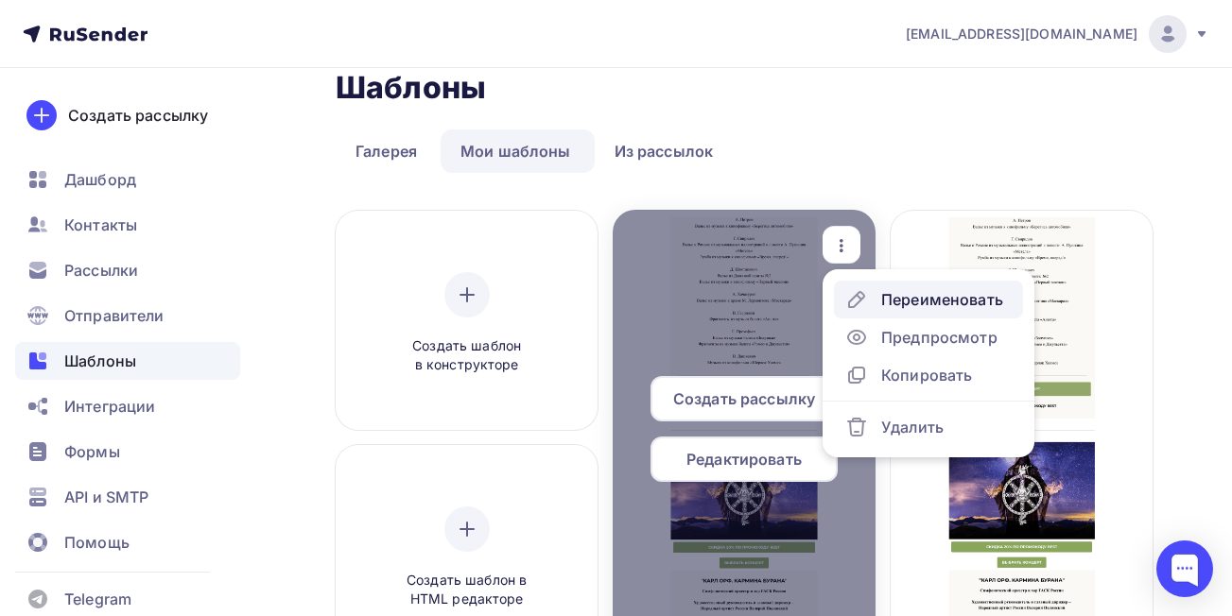
click at [905, 305] on div "Переименовать" at bounding box center [942, 299] width 122 height 23
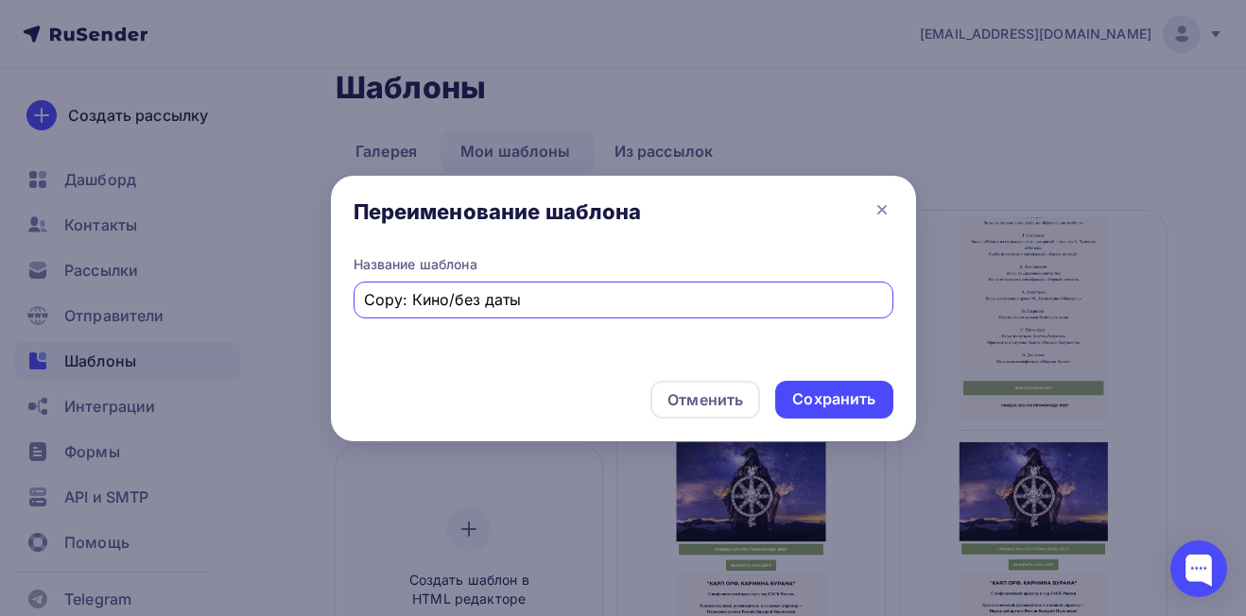
click at [446, 303] on input "Copy: Кино/без даты" at bounding box center [623, 299] width 518 height 23
type input "[DATE]/без даты"
click at [855, 399] on div "Сохранить" at bounding box center [833, 400] width 83 height 22
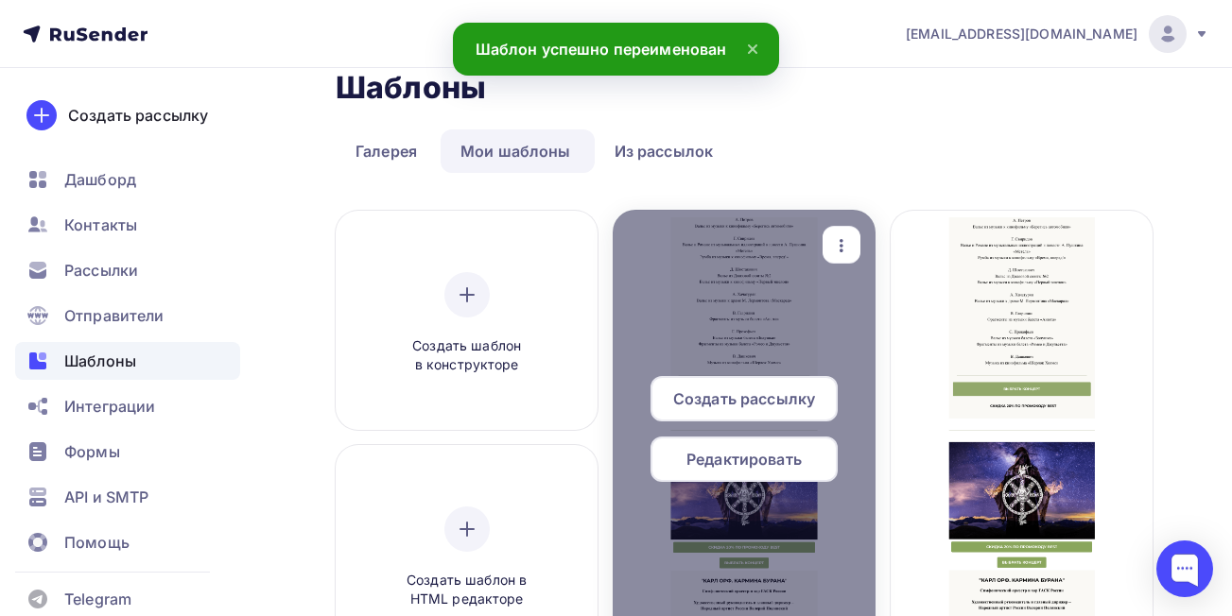
click at [783, 447] on div "Редактировать" at bounding box center [743, 459] width 187 height 45
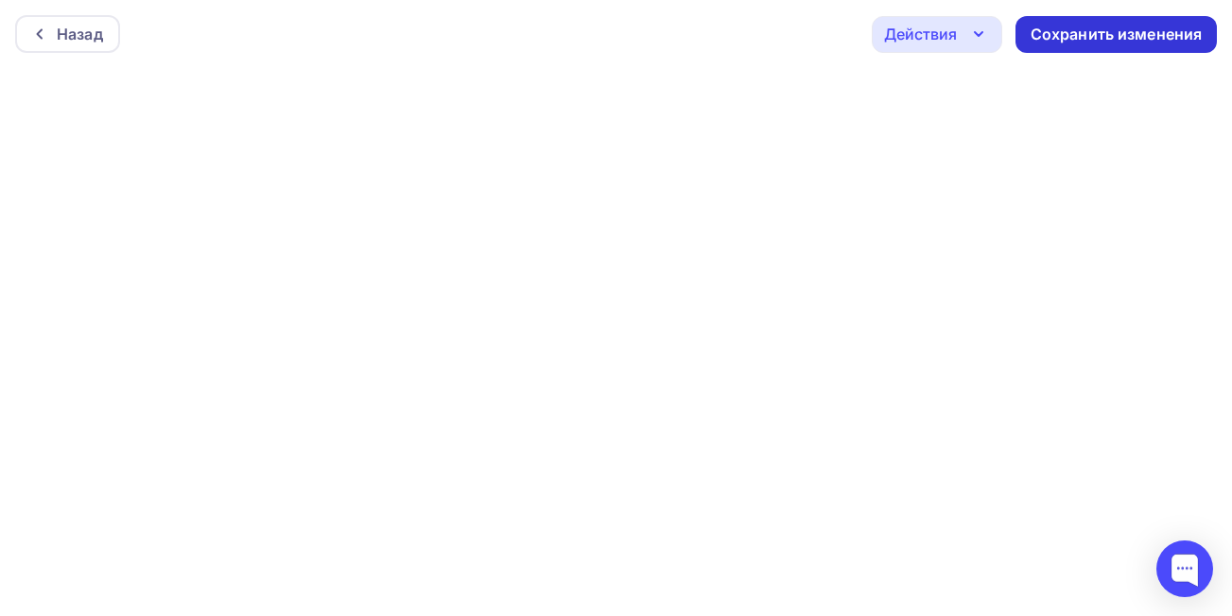
click at [1081, 49] on div "Сохранить изменения" at bounding box center [1115, 34] width 201 height 37
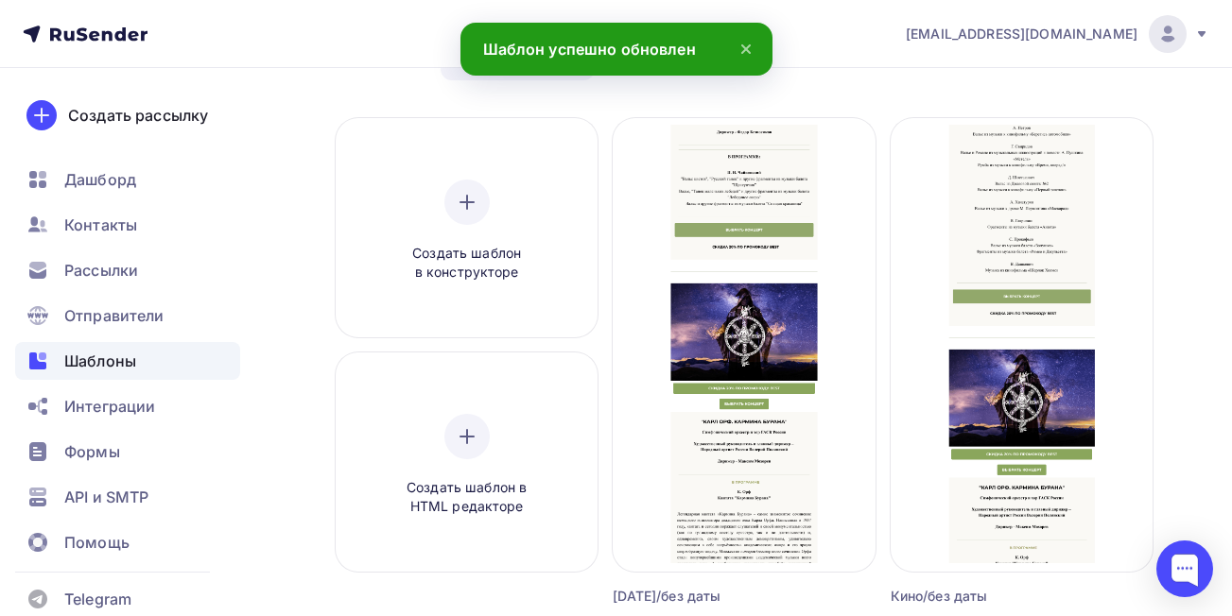
scroll to position [128, 0]
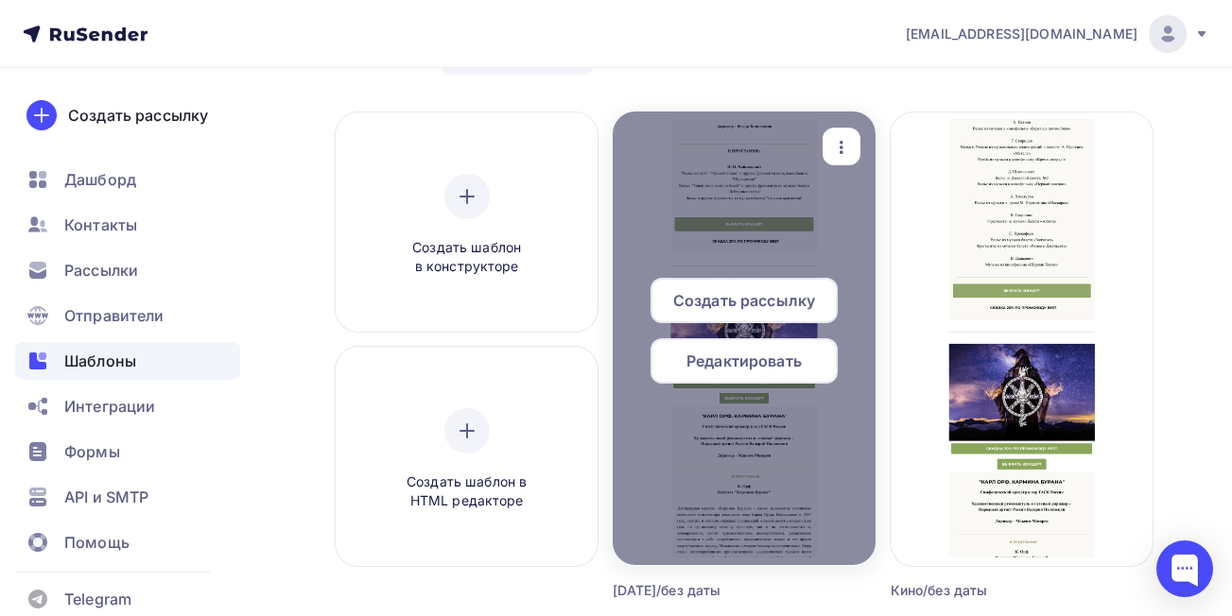
click at [768, 346] on div "Редактировать" at bounding box center [743, 360] width 187 height 45
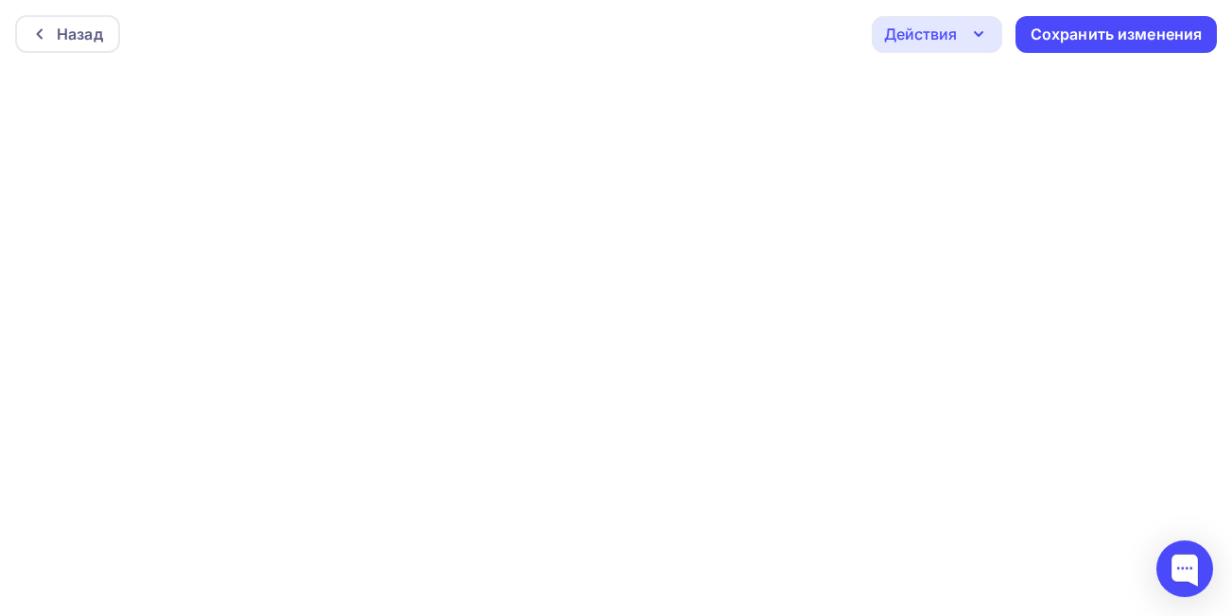
click at [922, 41] on div "Действия" at bounding box center [920, 34] width 73 height 23
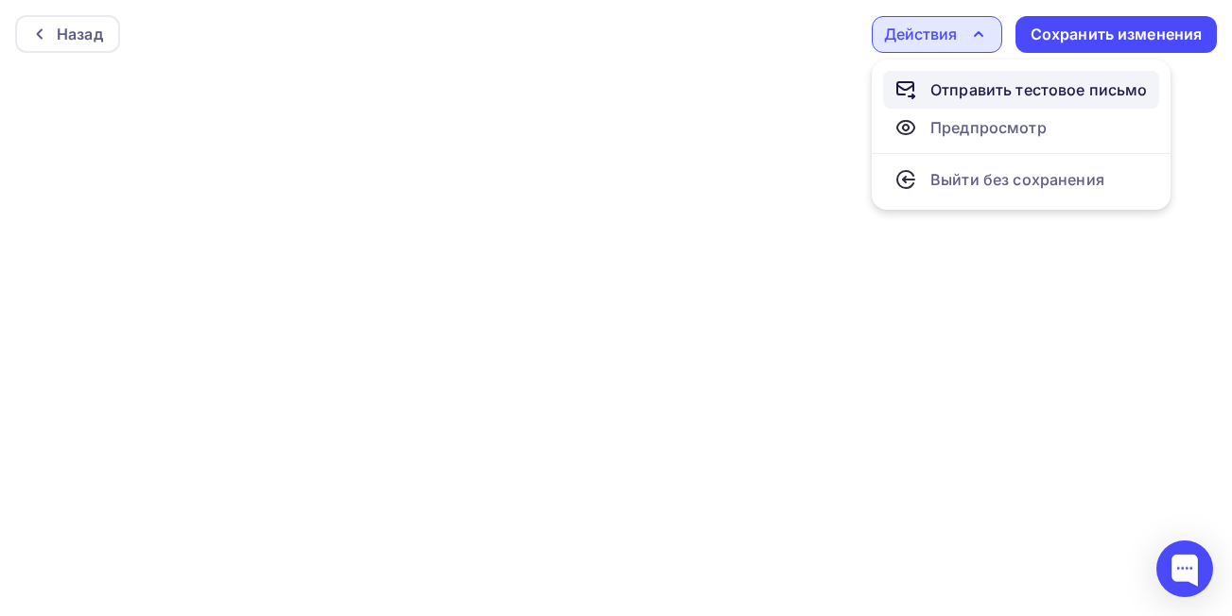
click at [949, 88] on div "Отправить тестовое письмо" at bounding box center [1038, 89] width 217 height 23
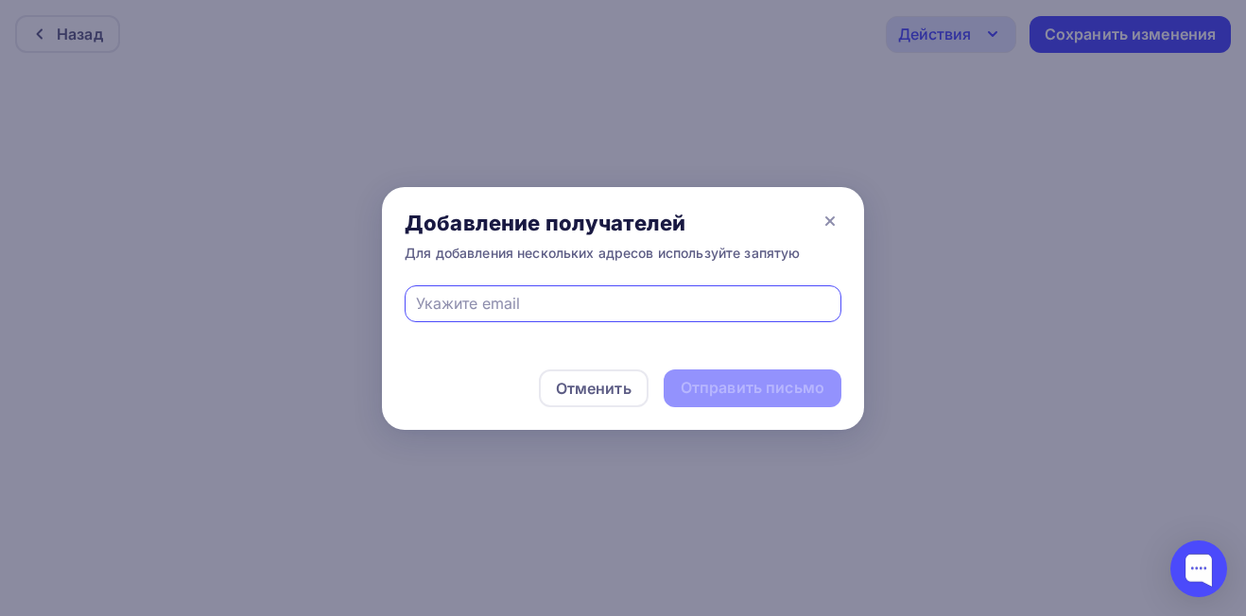
type input "[EMAIL_ADDRESS][DOMAIN_NAME]"
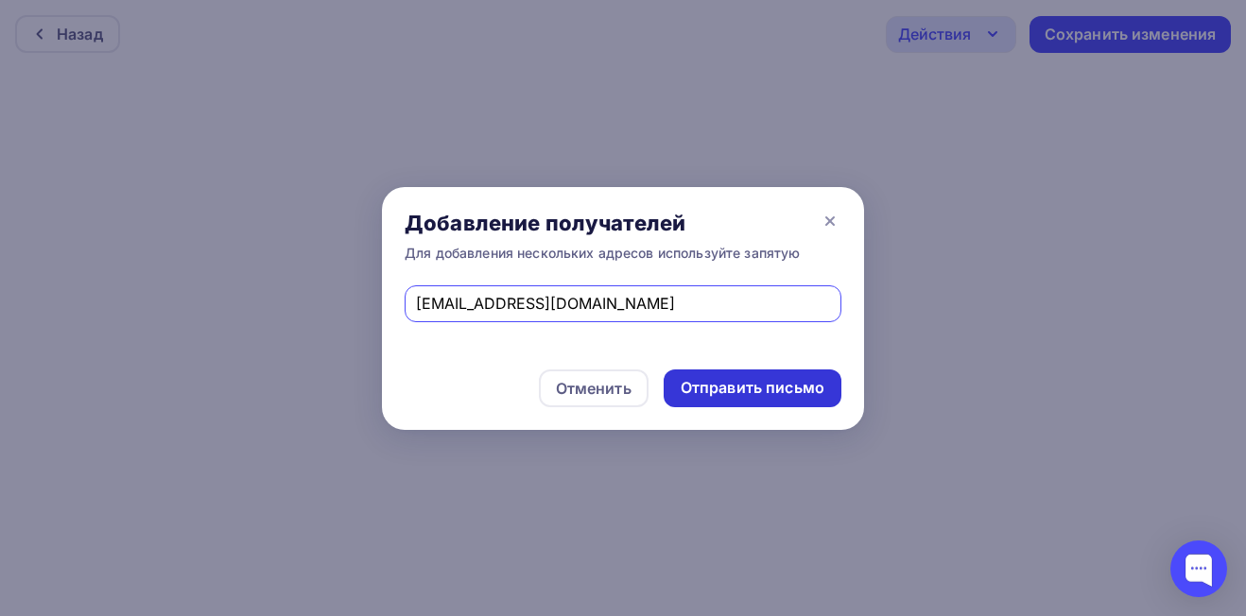
click at [721, 394] on div "Отправить письмо" at bounding box center [753, 388] width 144 height 22
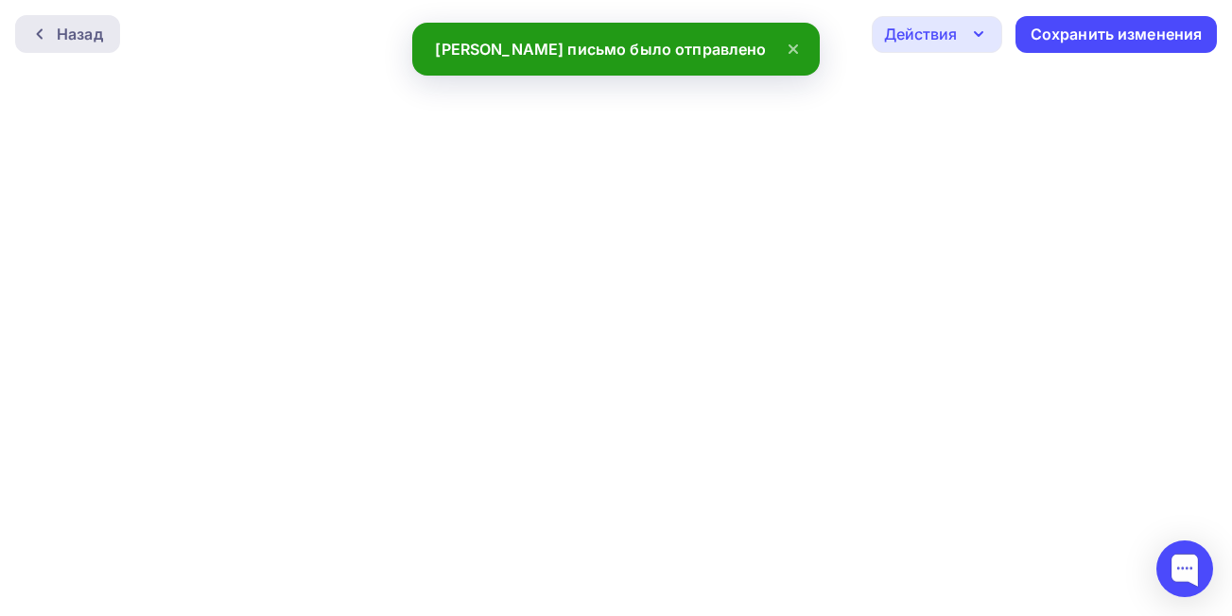
click at [95, 43] on div "Назад" at bounding box center [80, 34] width 46 height 23
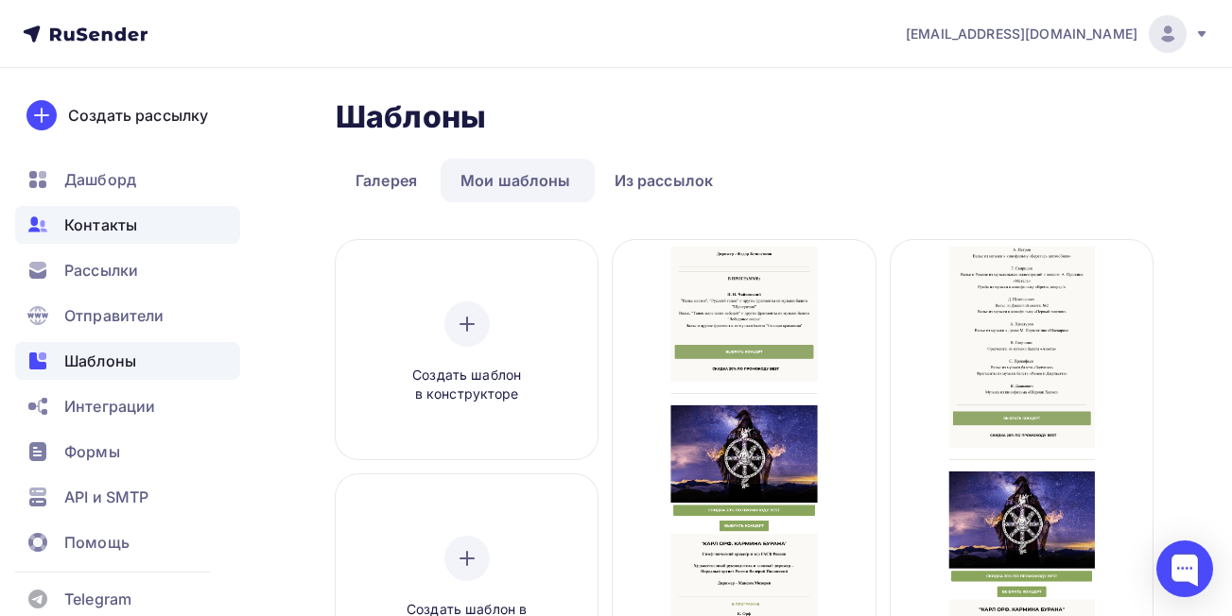
click at [118, 229] on span "Контакты" at bounding box center [100, 225] width 73 height 23
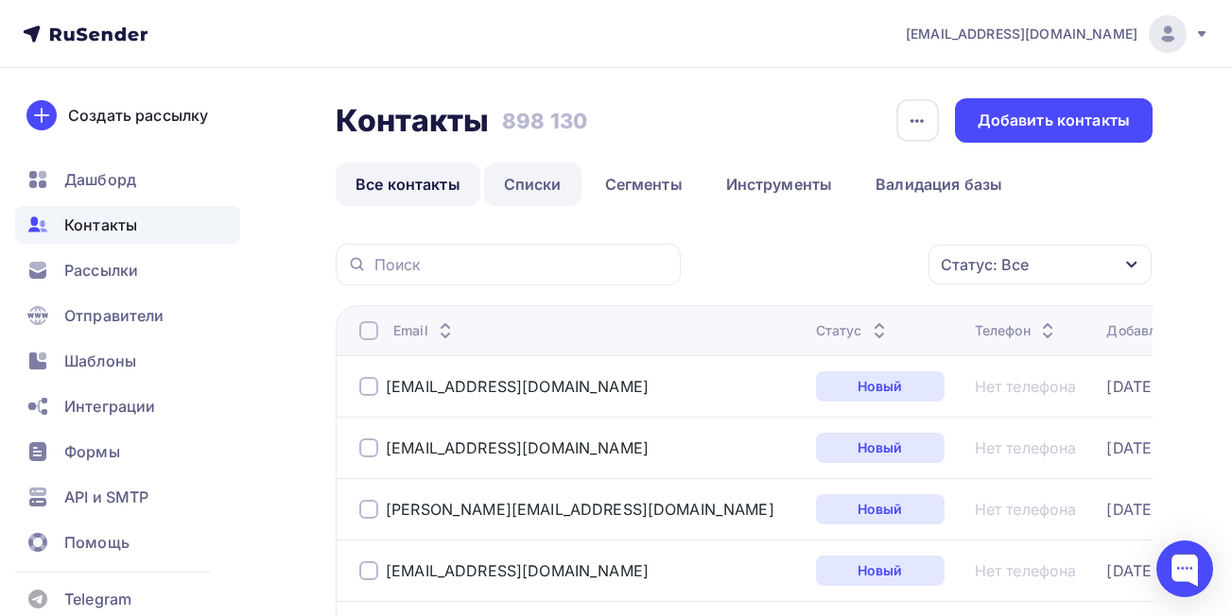
click at [529, 184] on link "Списки" at bounding box center [532, 184] width 97 height 43
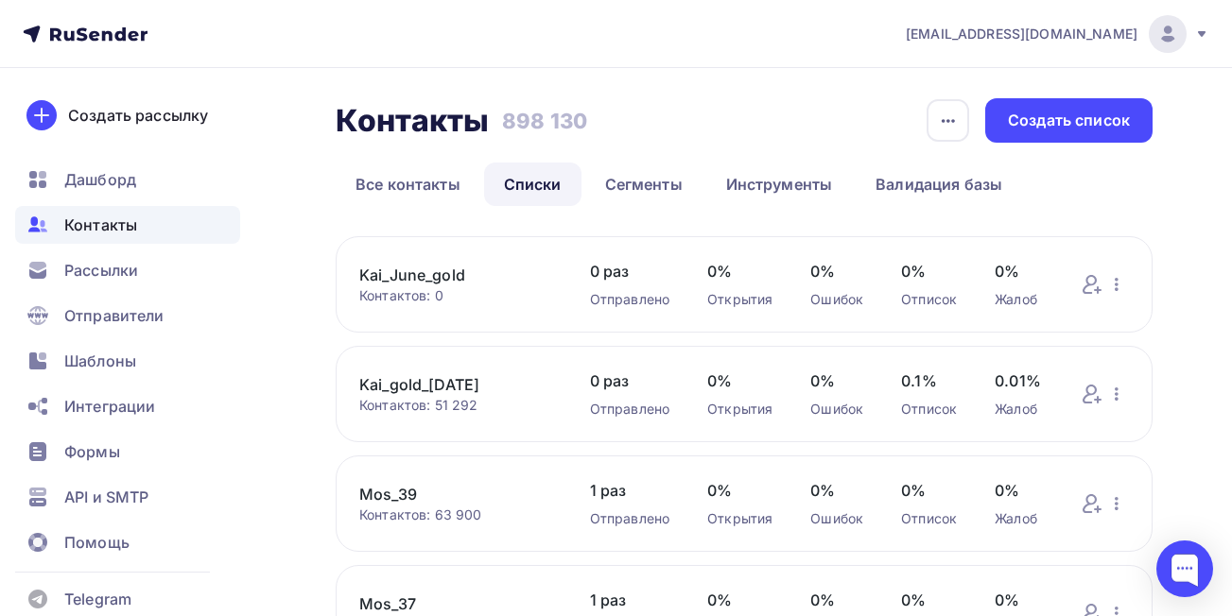
click at [460, 277] on link "Kai_June_gold" at bounding box center [455, 275] width 193 height 23
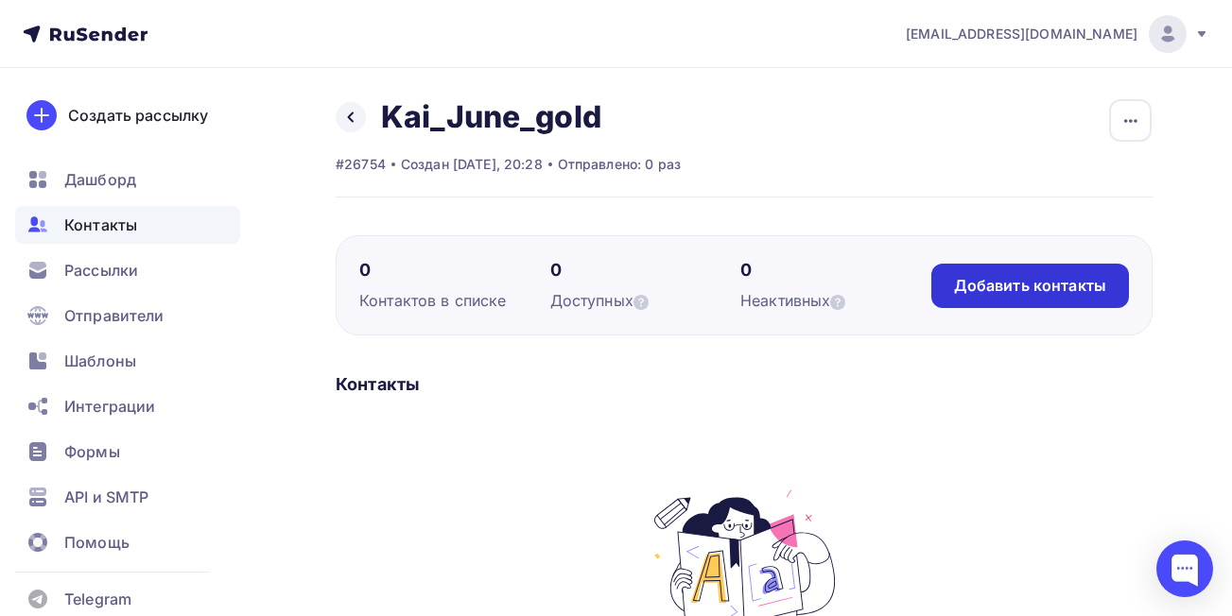
click at [1065, 294] on div "Добавить контакты" at bounding box center [1030, 286] width 152 height 22
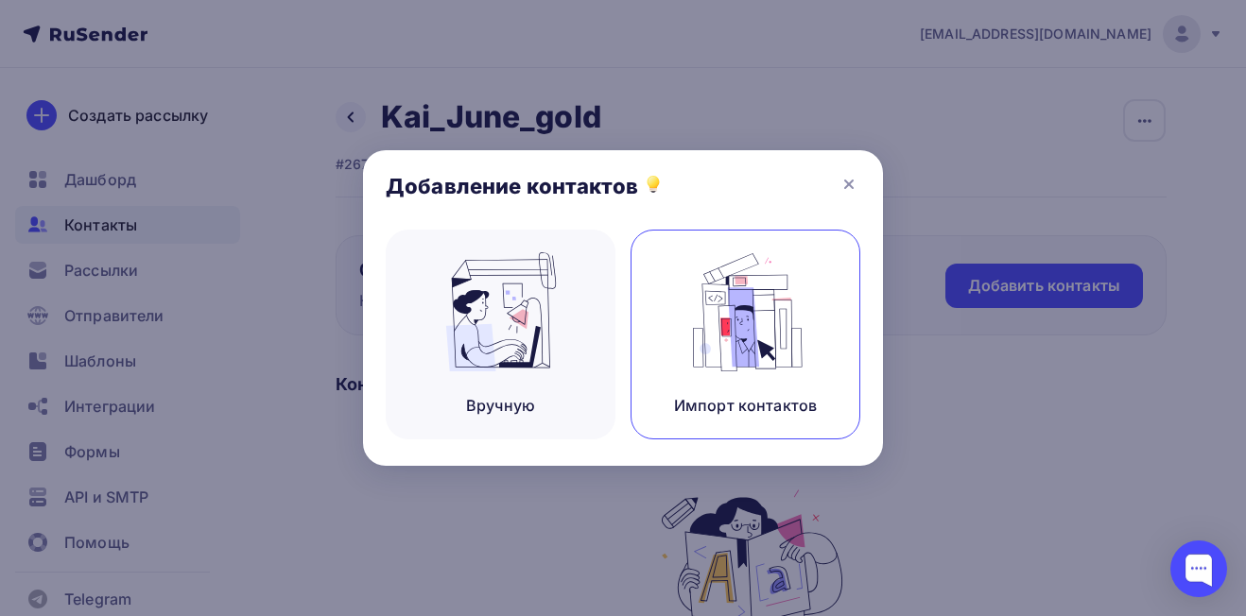
click at [744, 321] on img at bounding box center [746, 311] width 127 height 119
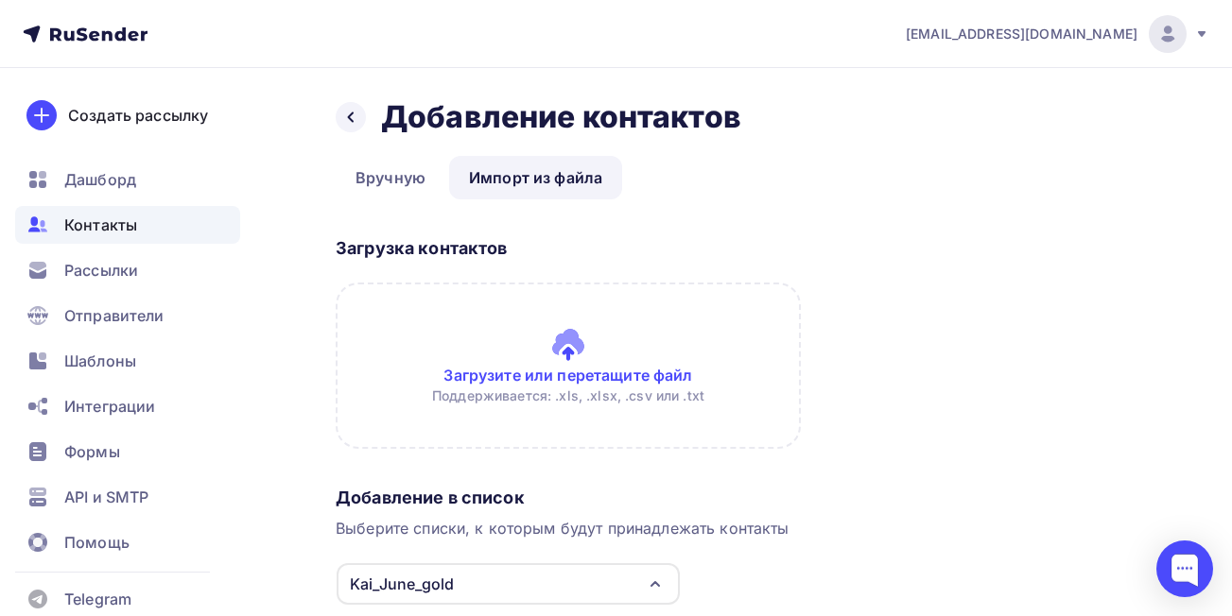
click at [594, 370] on input "file" at bounding box center [568, 366] width 465 height 166
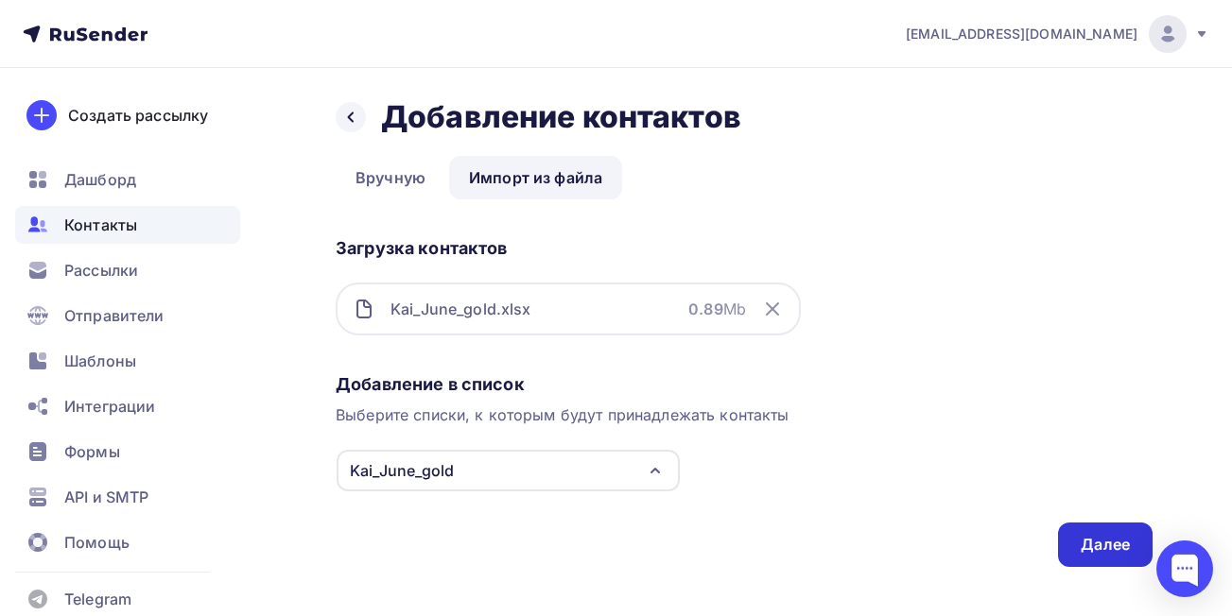
click at [1098, 534] on div "Далее" at bounding box center [1105, 545] width 49 height 22
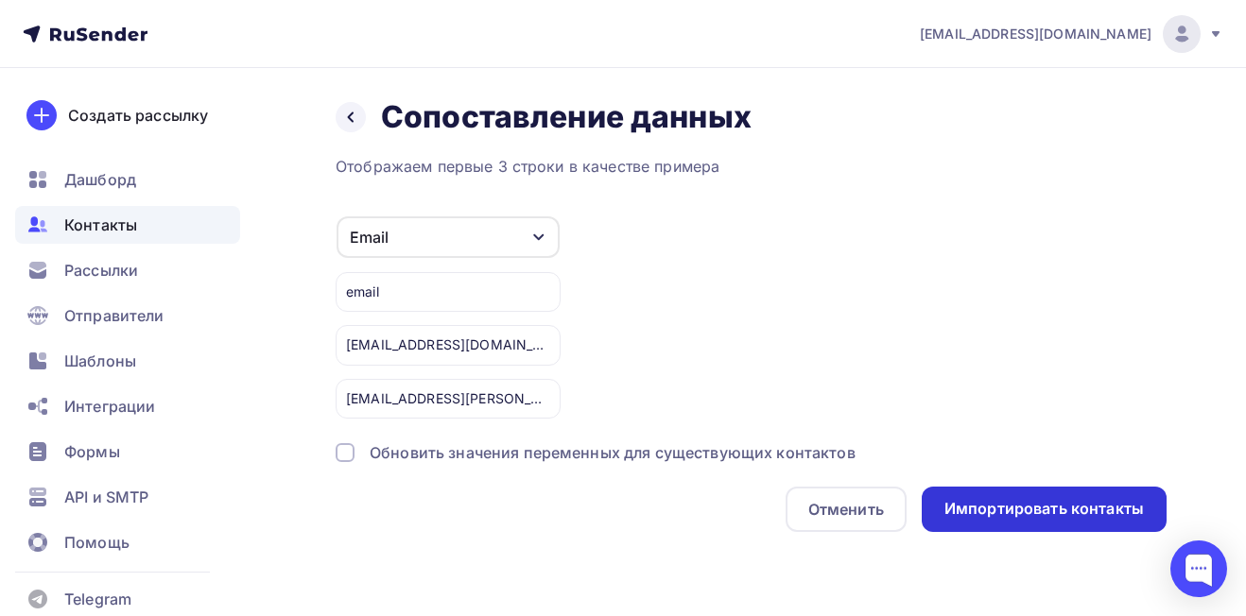
click at [1051, 513] on div "Импортировать контакты" at bounding box center [1043, 509] width 199 height 22
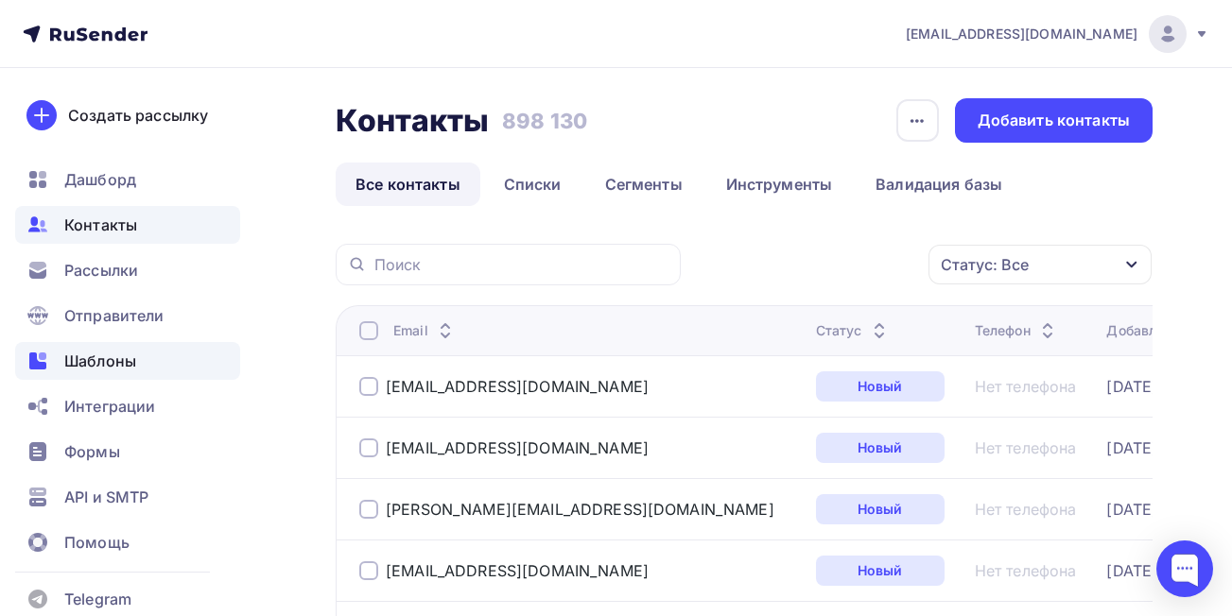
click at [73, 371] on span "Шаблоны" at bounding box center [100, 361] width 72 height 23
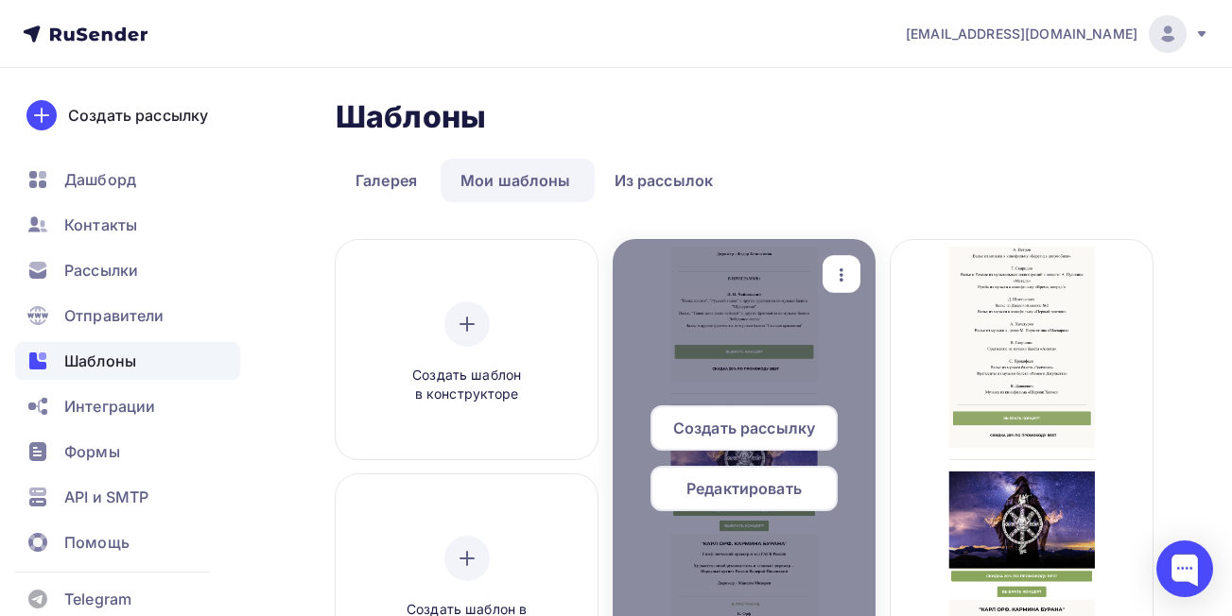
click at [735, 483] on span "Редактировать" at bounding box center [743, 488] width 115 height 23
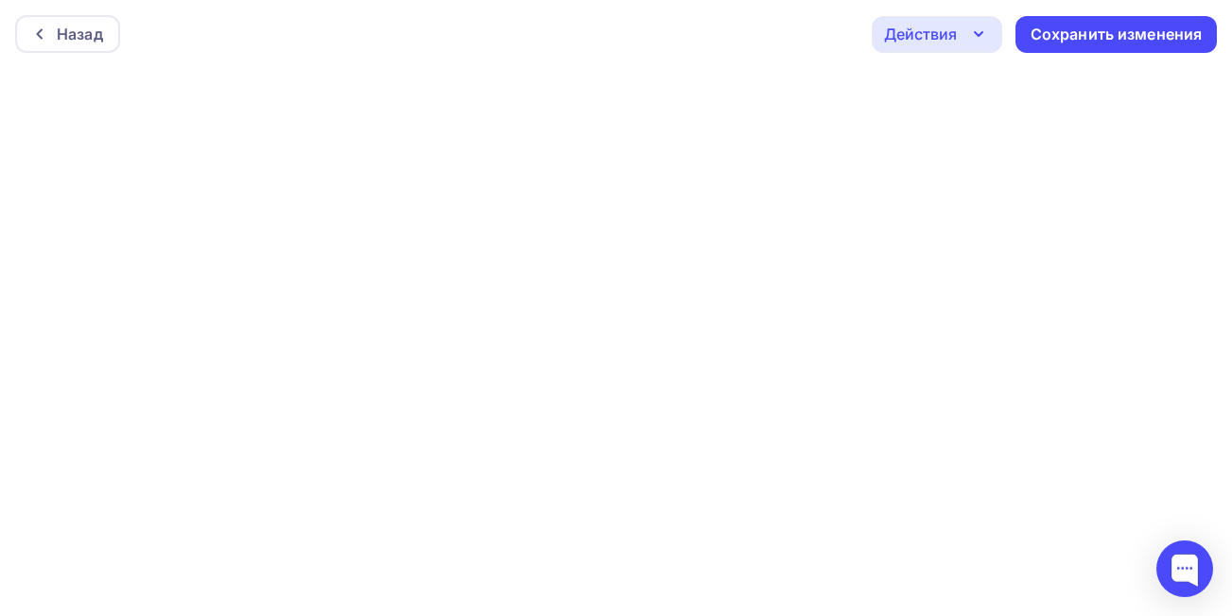
click at [924, 25] on div "Действия" at bounding box center [920, 34] width 73 height 23
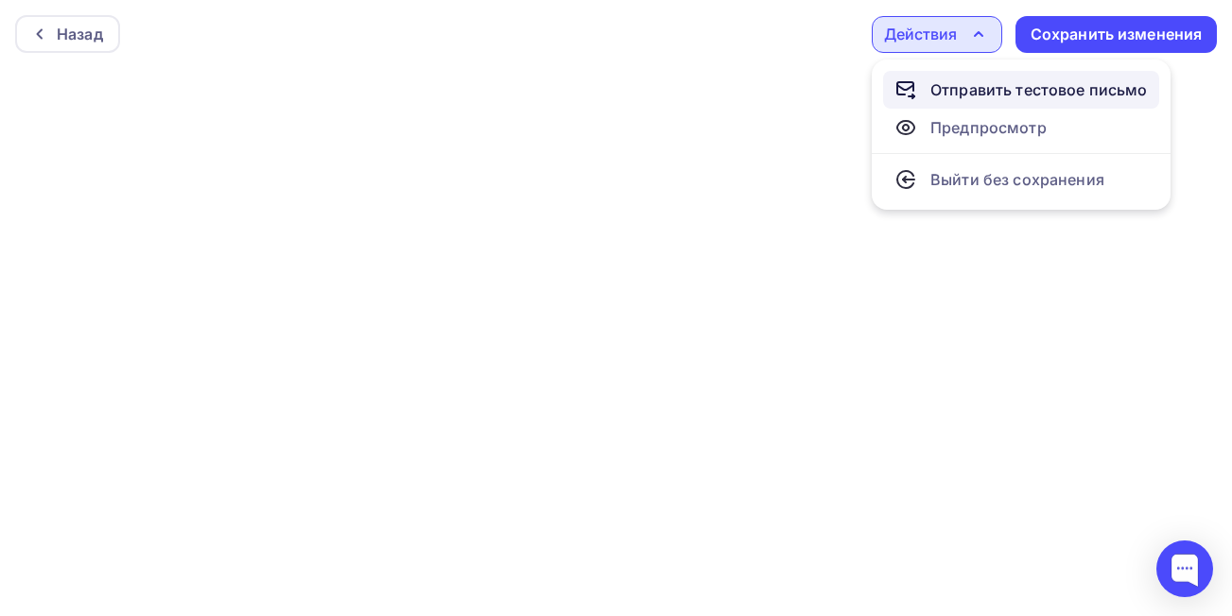
click at [948, 90] on div "Отправить тестовое письмо" at bounding box center [1038, 89] width 217 height 23
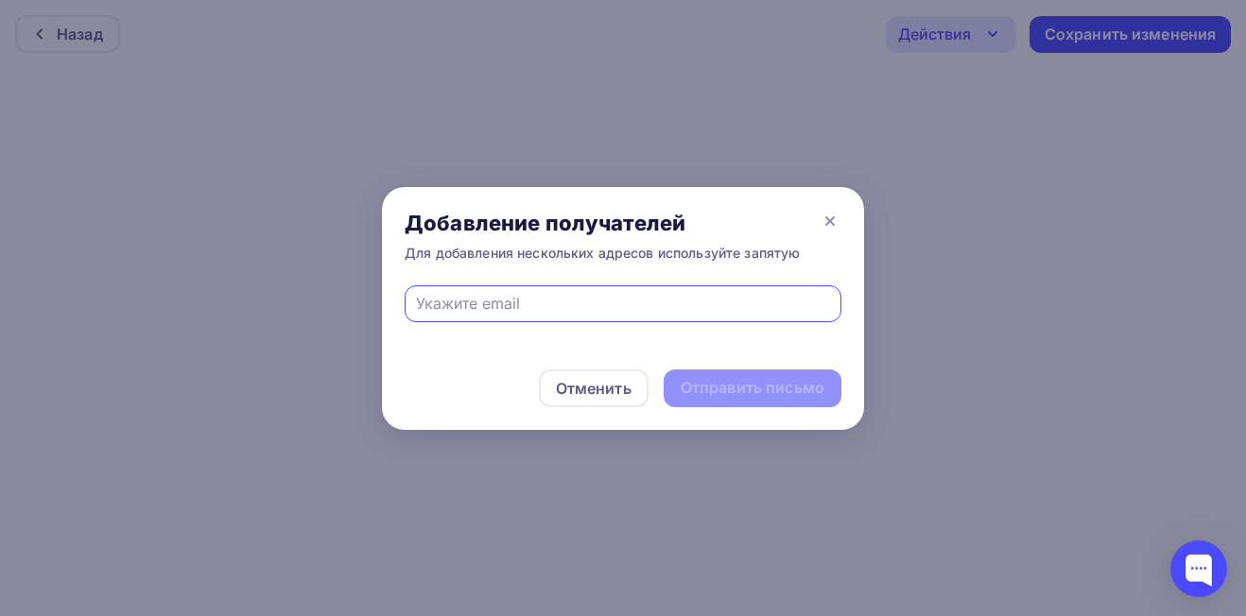
type input "[EMAIL_ADDRESS][DOMAIN_NAME]"
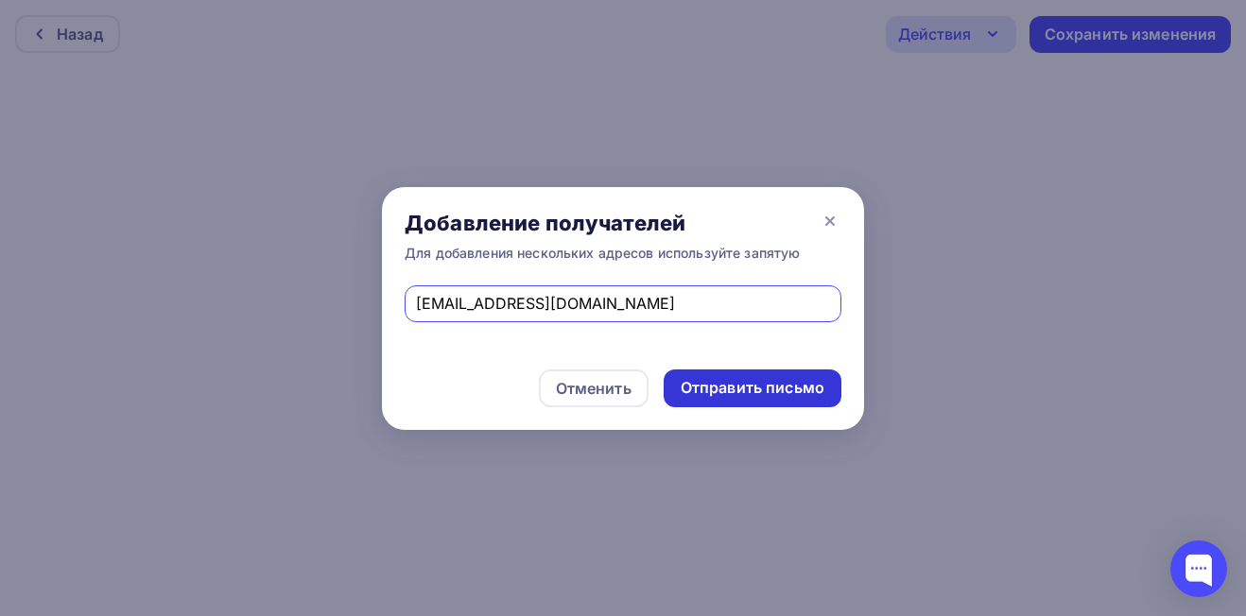
click at [738, 392] on div "Отправить письмо" at bounding box center [753, 388] width 144 height 22
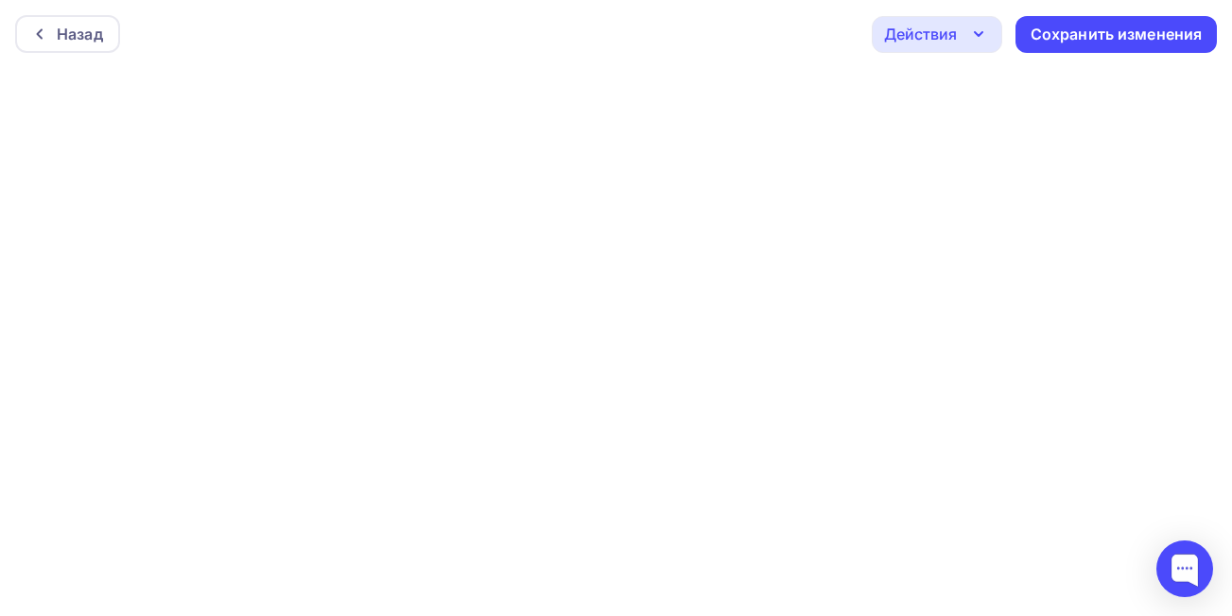
click at [910, 35] on div "Действия" at bounding box center [920, 34] width 73 height 23
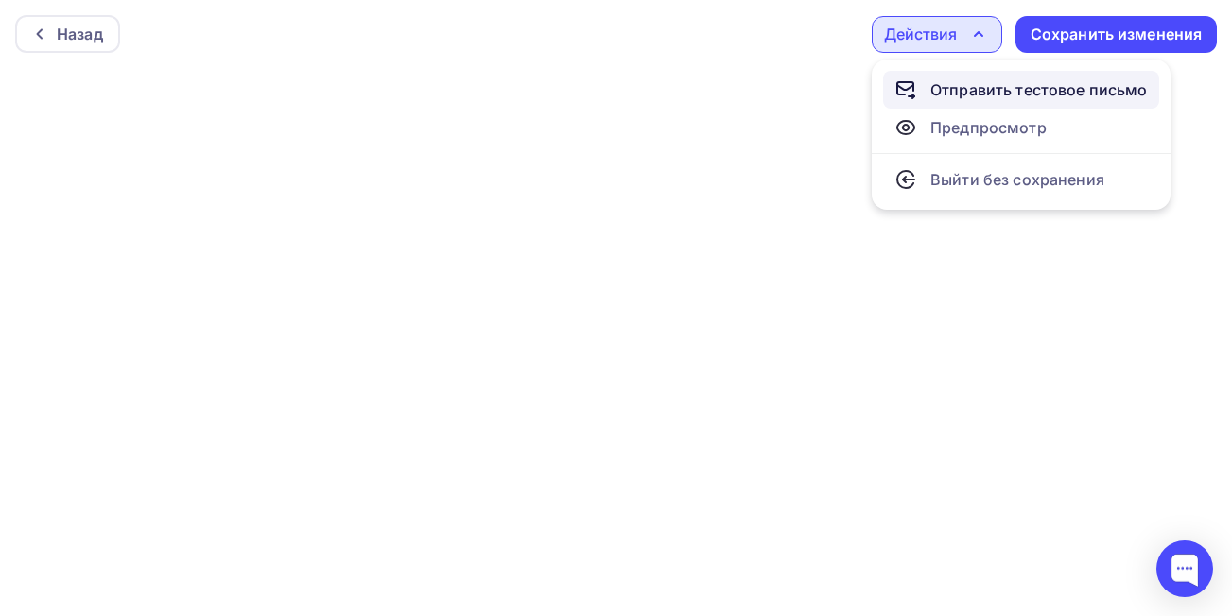
click at [977, 94] on div "Отправить тестовое письмо" at bounding box center [1038, 89] width 217 height 23
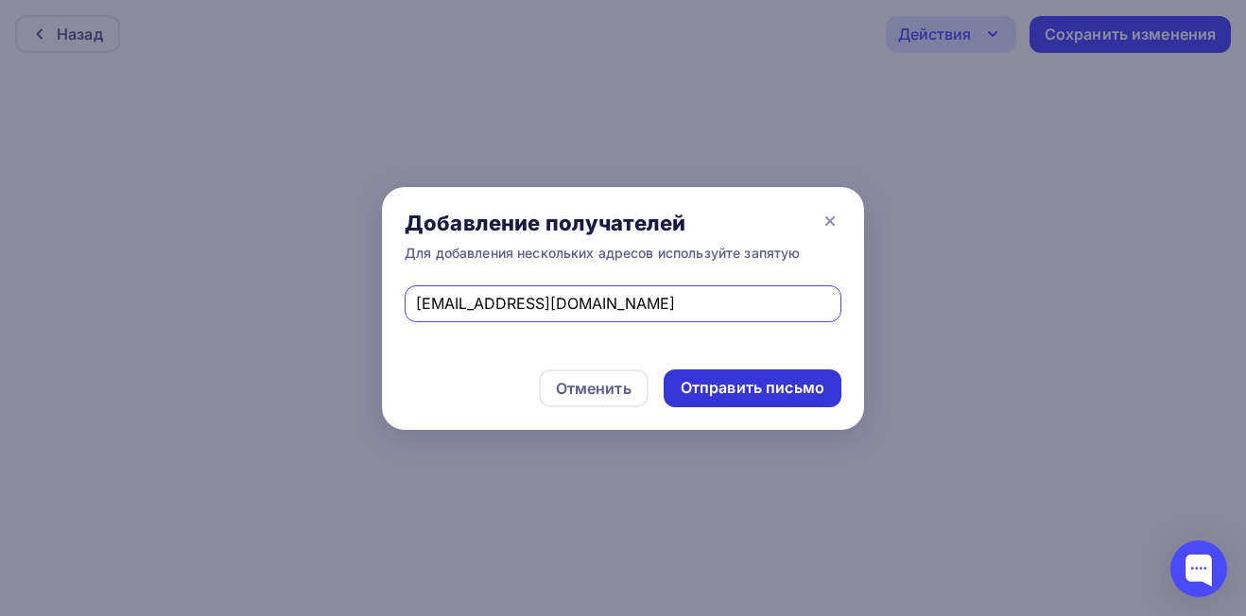
click at [765, 399] on div "Отправить письмо" at bounding box center [753, 389] width 178 height 38
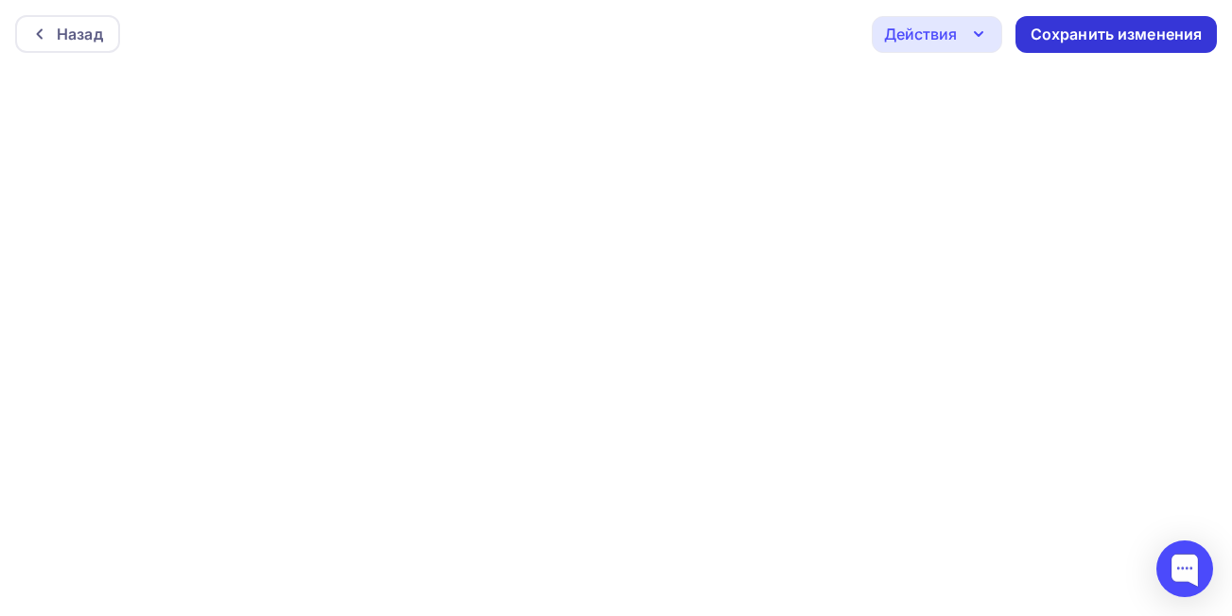
click at [1128, 36] on div "Сохранить изменения" at bounding box center [1116, 35] width 172 height 22
